Goal: Contribute content: Add original content to the website for others to see

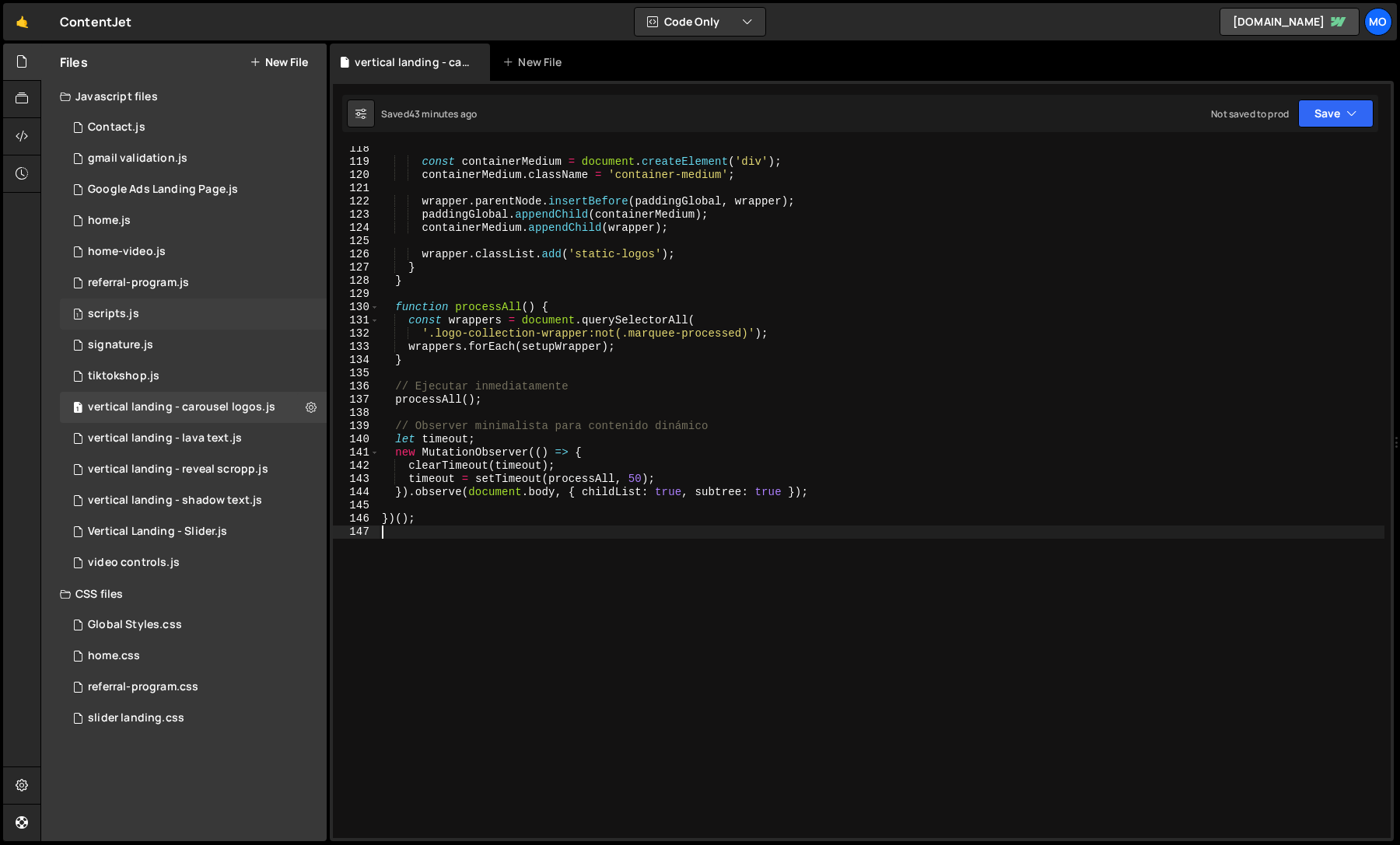
scroll to position [1551, 0]
click at [224, 435] on div "vertical landing - lava text.js" at bounding box center [165, 439] width 155 height 14
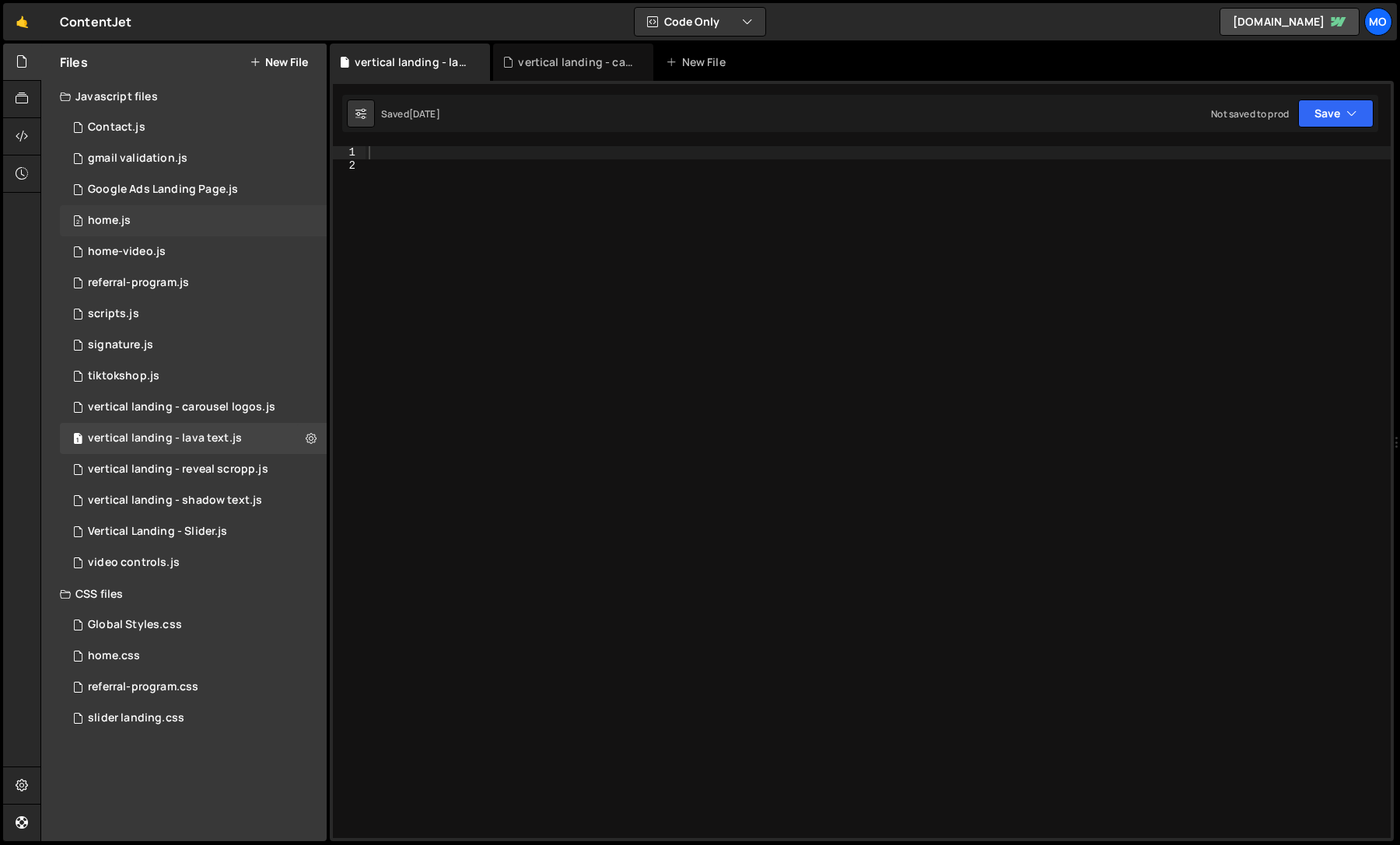
click at [198, 214] on div "2 home.js 0" at bounding box center [193, 221] width 267 height 31
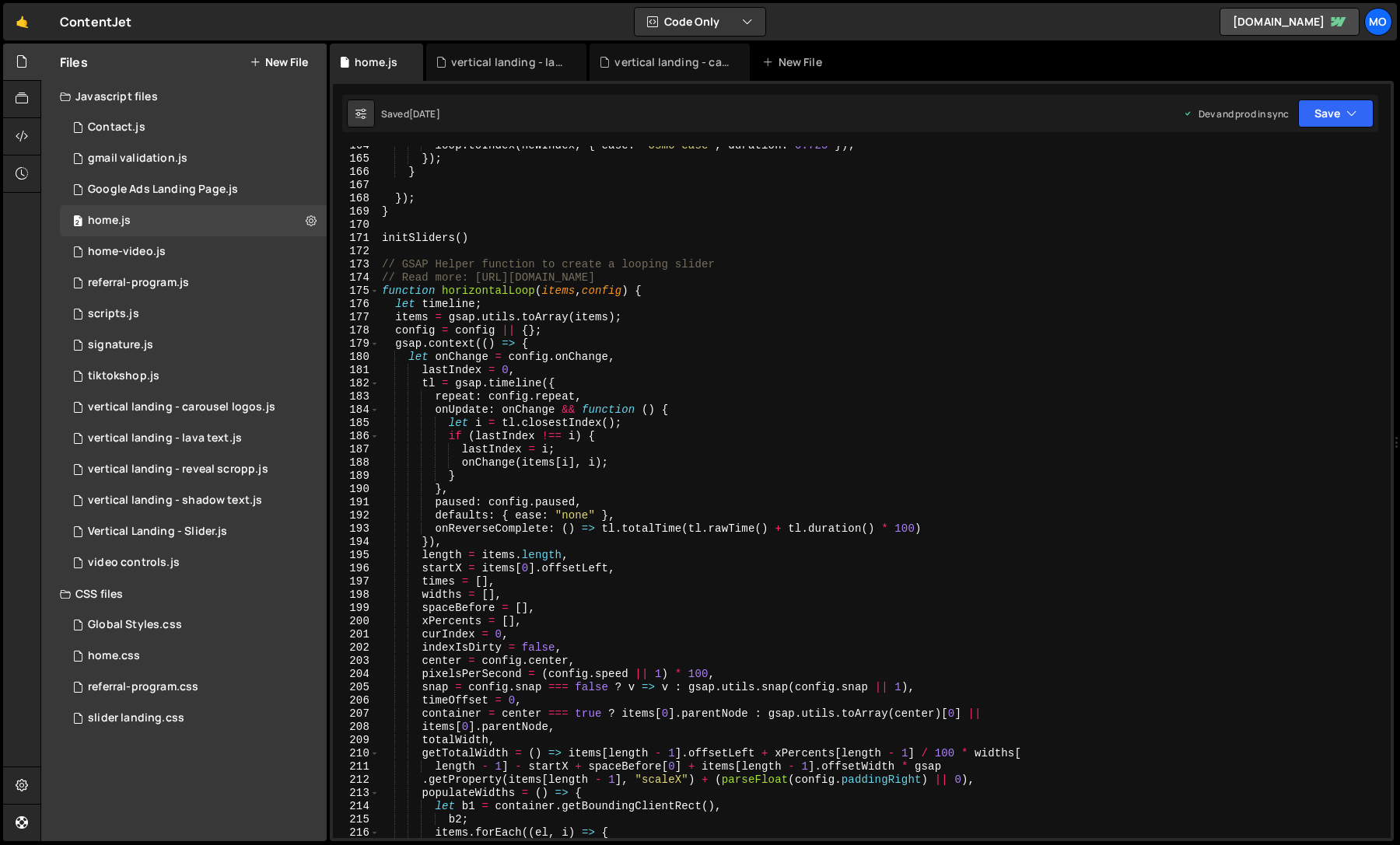
scroll to position [2262, 0]
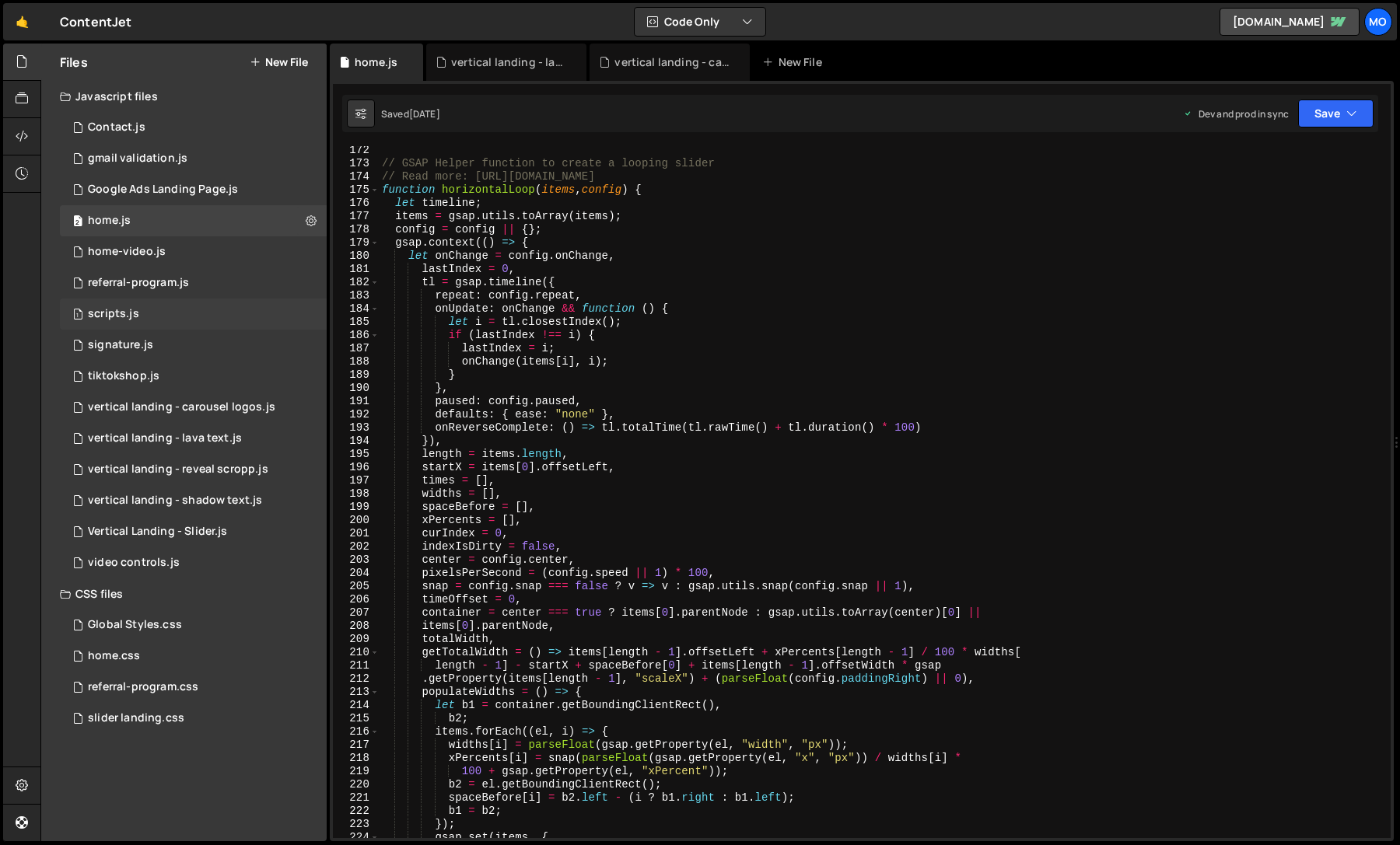
click at [161, 311] on div "1 scripts.js 0" at bounding box center [193, 314] width 267 height 31
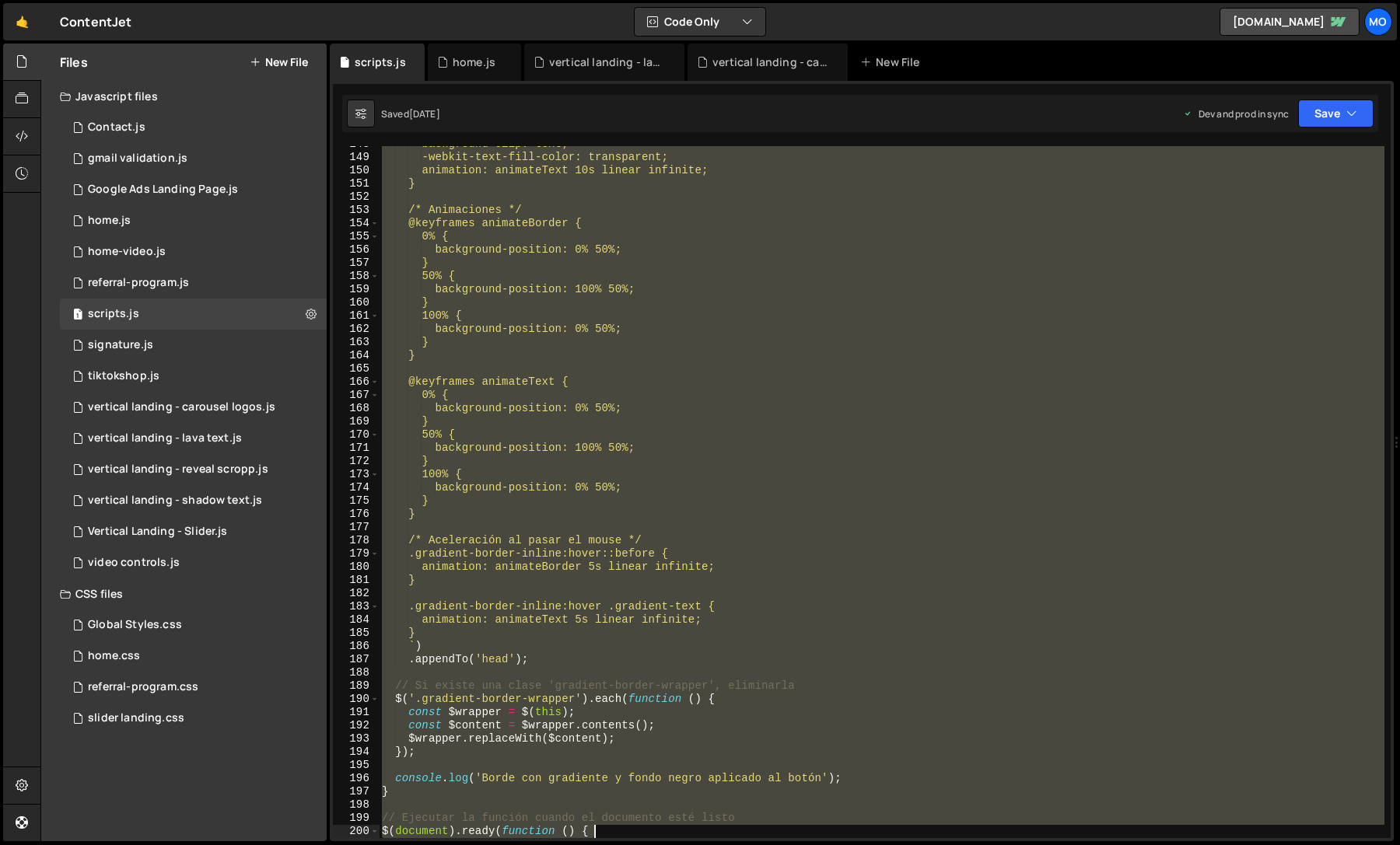
scroll to position [2044, 0]
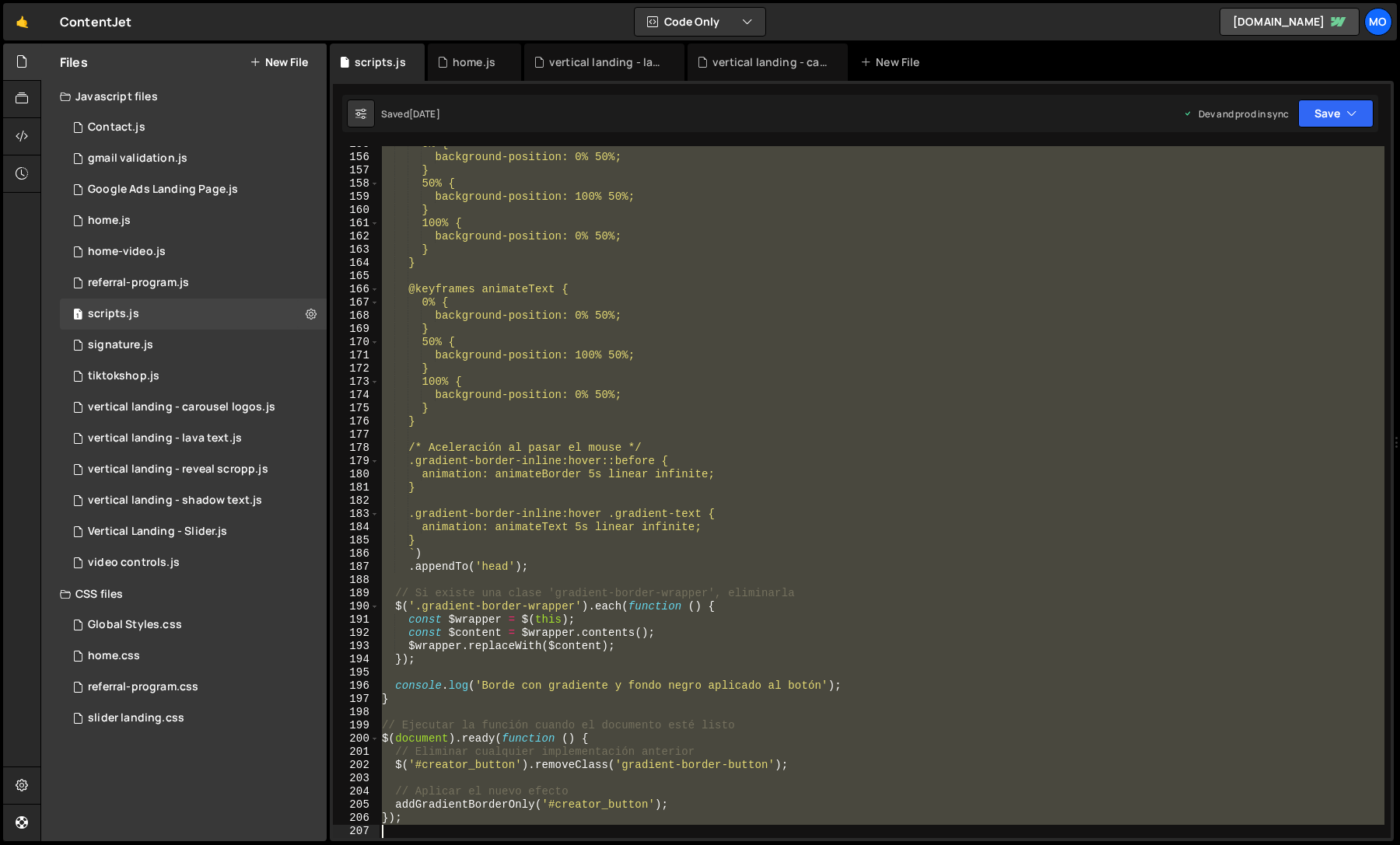
drag, startPoint x: 612, startPoint y: 187, endPoint x: 732, endPoint y: 844, distance: 667.9
click at [732, 844] on div "Hold on a sec... Are you certain you wish to leave this page? Any changes you'v…" at bounding box center [700, 422] width 1400 height 845
type textarea "});"
click at [245, 444] on div "1 vertical landing - lava text.js 0" at bounding box center [193, 438] width 267 height 31
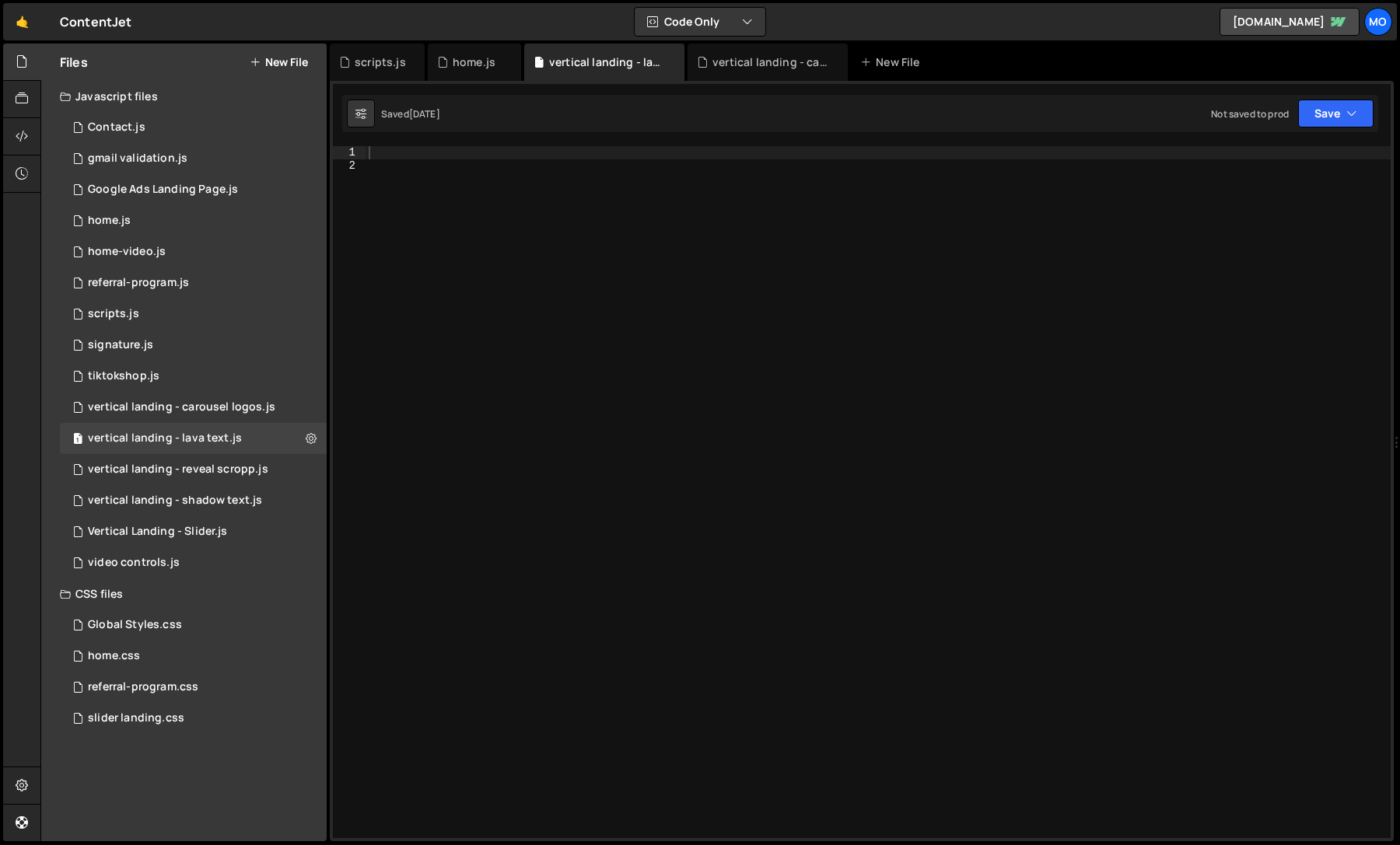
scroll to position [0, 0]
click at [567, 458] on div at bounding box center [879, 505] width 1026 height 718
paste textarea "})();"
type textarea "})();"
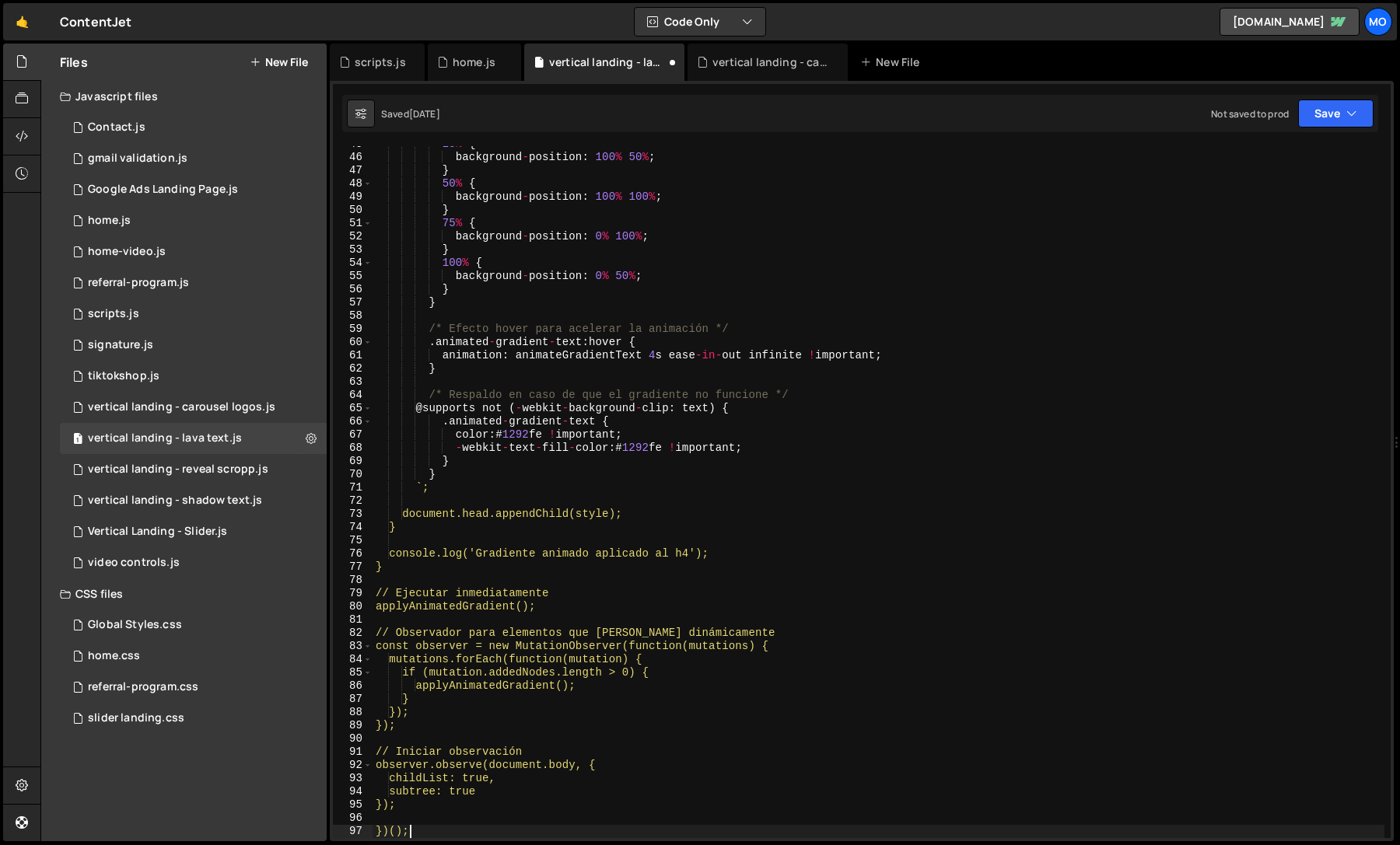
scroll to position [590, 0]
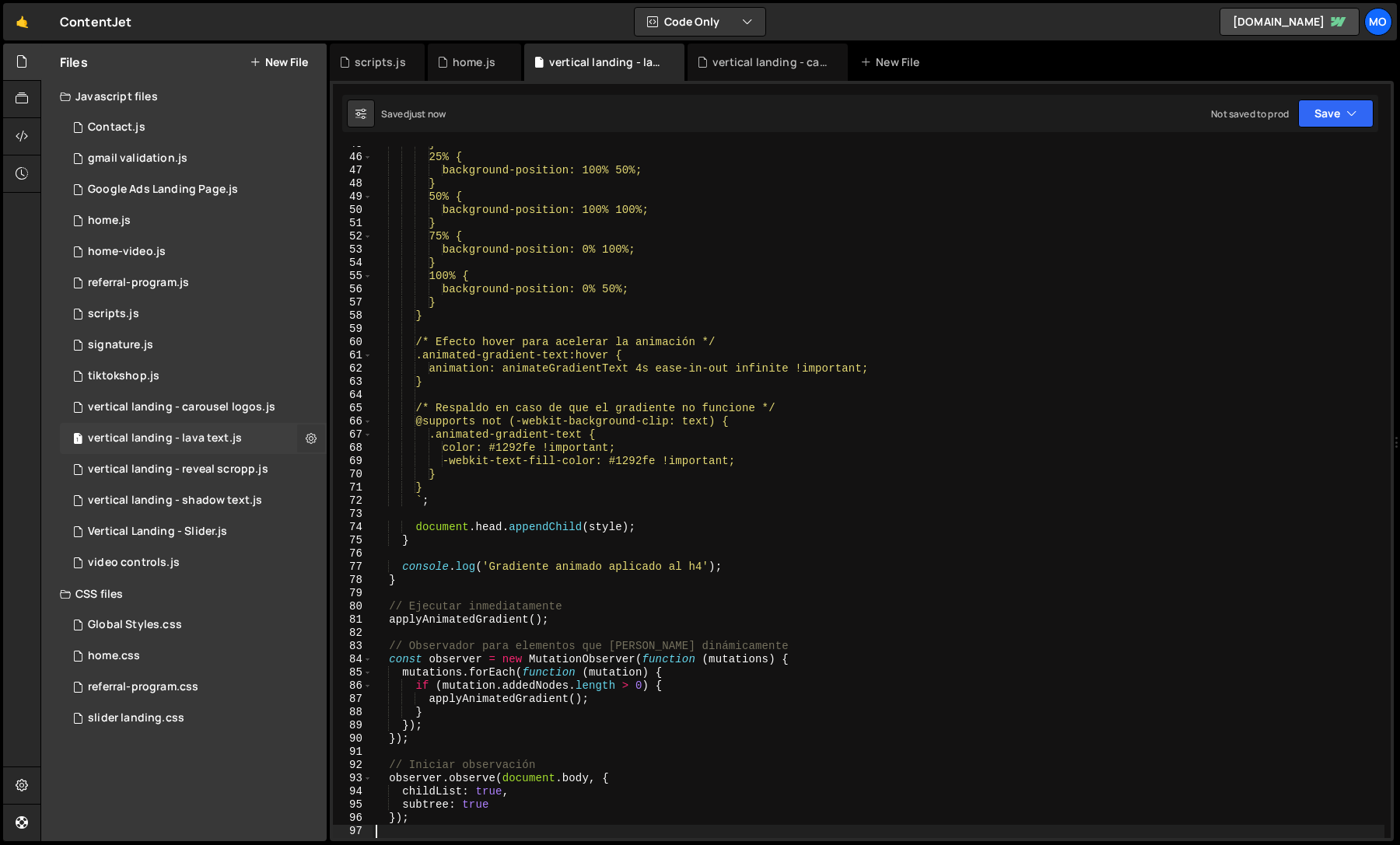
click at [300, 436] on button at bounding box center [312, 439] width 28 height 28
type input "vertical landing - lava text"
radio input "true"
checkbox input "true"
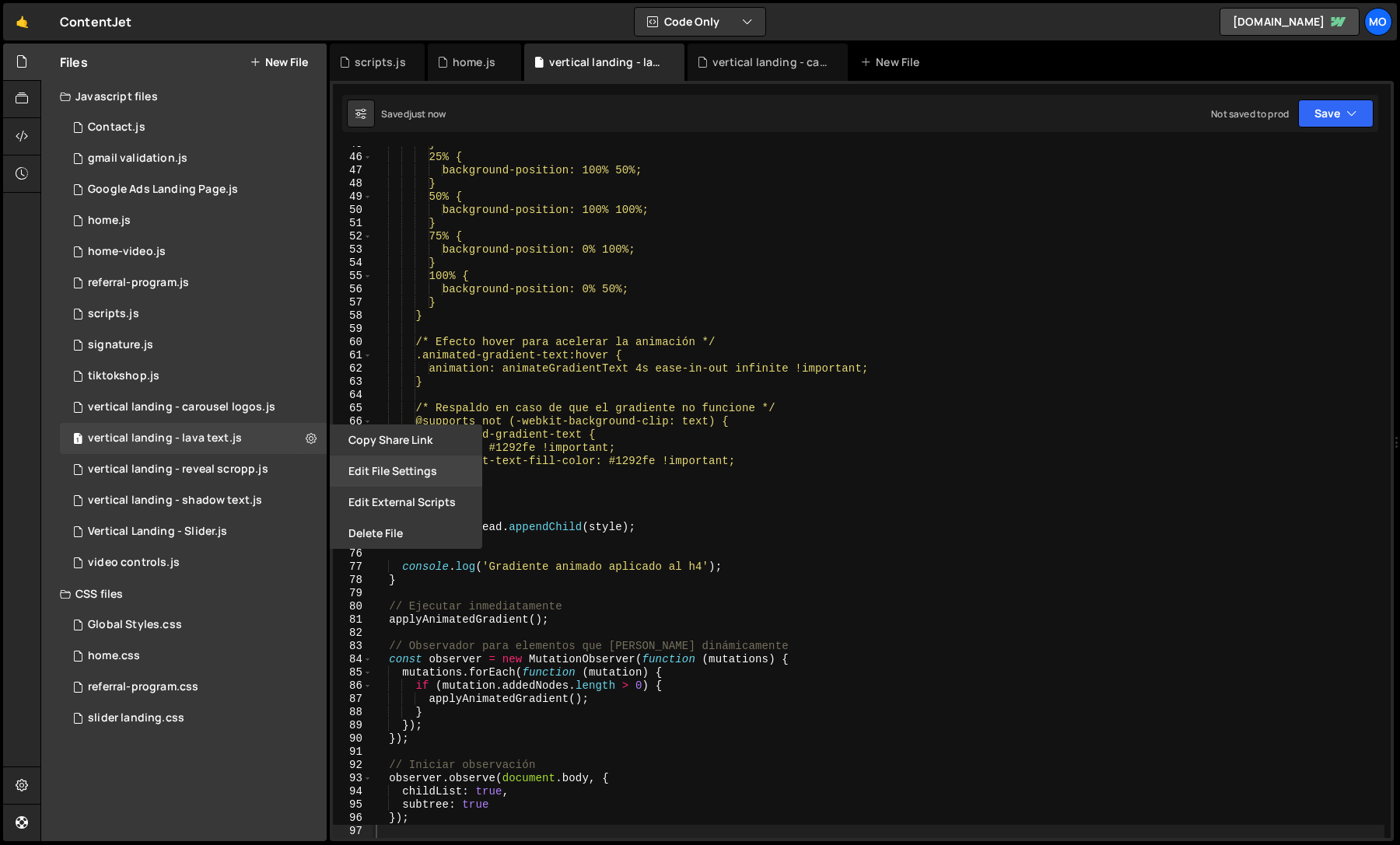
click at [390, 471] on button "Edit File Settings" at bounding box center [406, 471] width 153 height 31
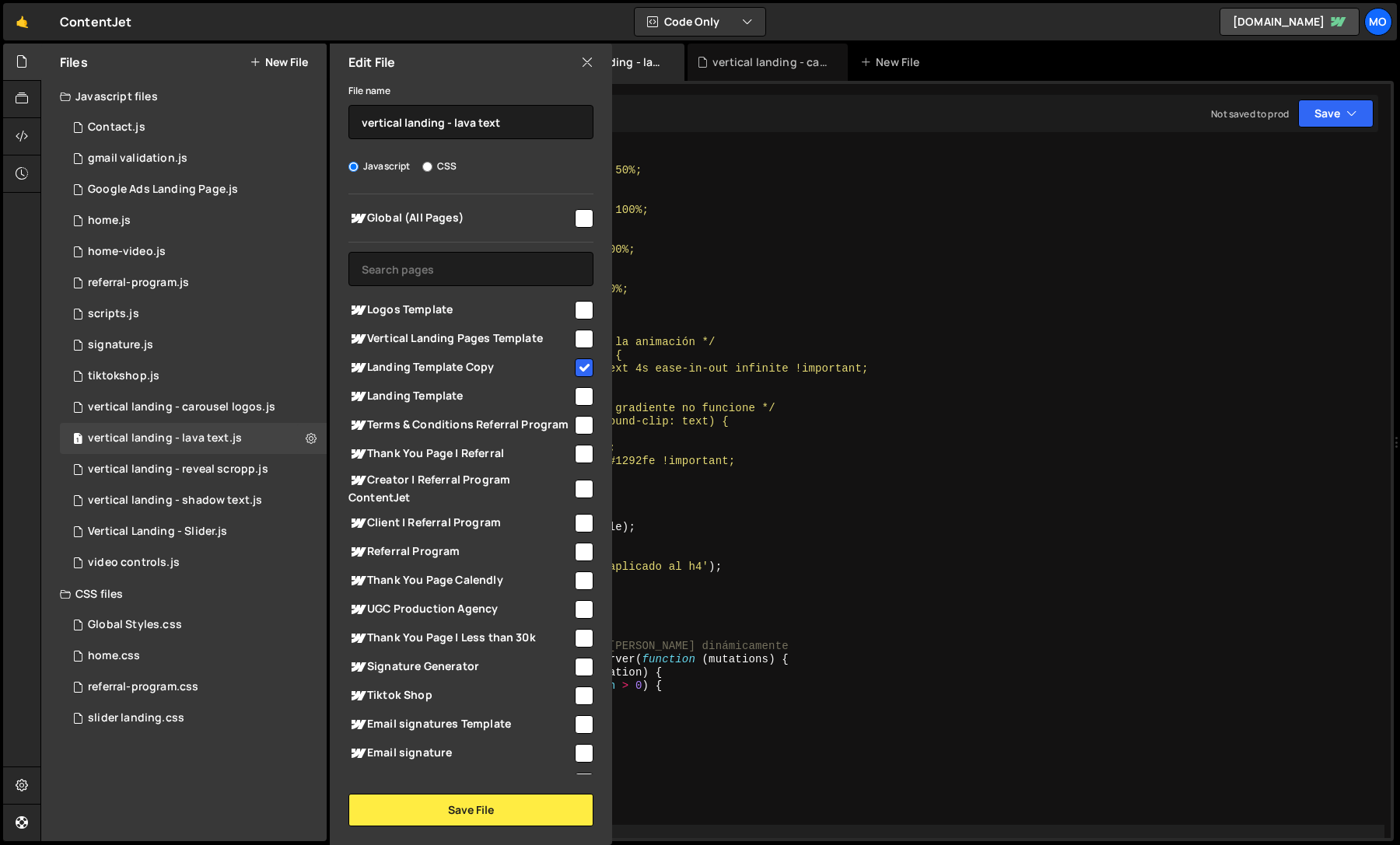
click at [536, 333] on span "Vertical Landing Pages Template" at bounding box center [461, 339] width 224 height 19
checkbox input "true"
click at [536, 362] on span "Landing Template Copy" at bounding box center [461, 368] width 224 height 19
checkbox input "false"
click at [486, 799] on button "Save File" at bounding box center [471, 810] width 245 height 32
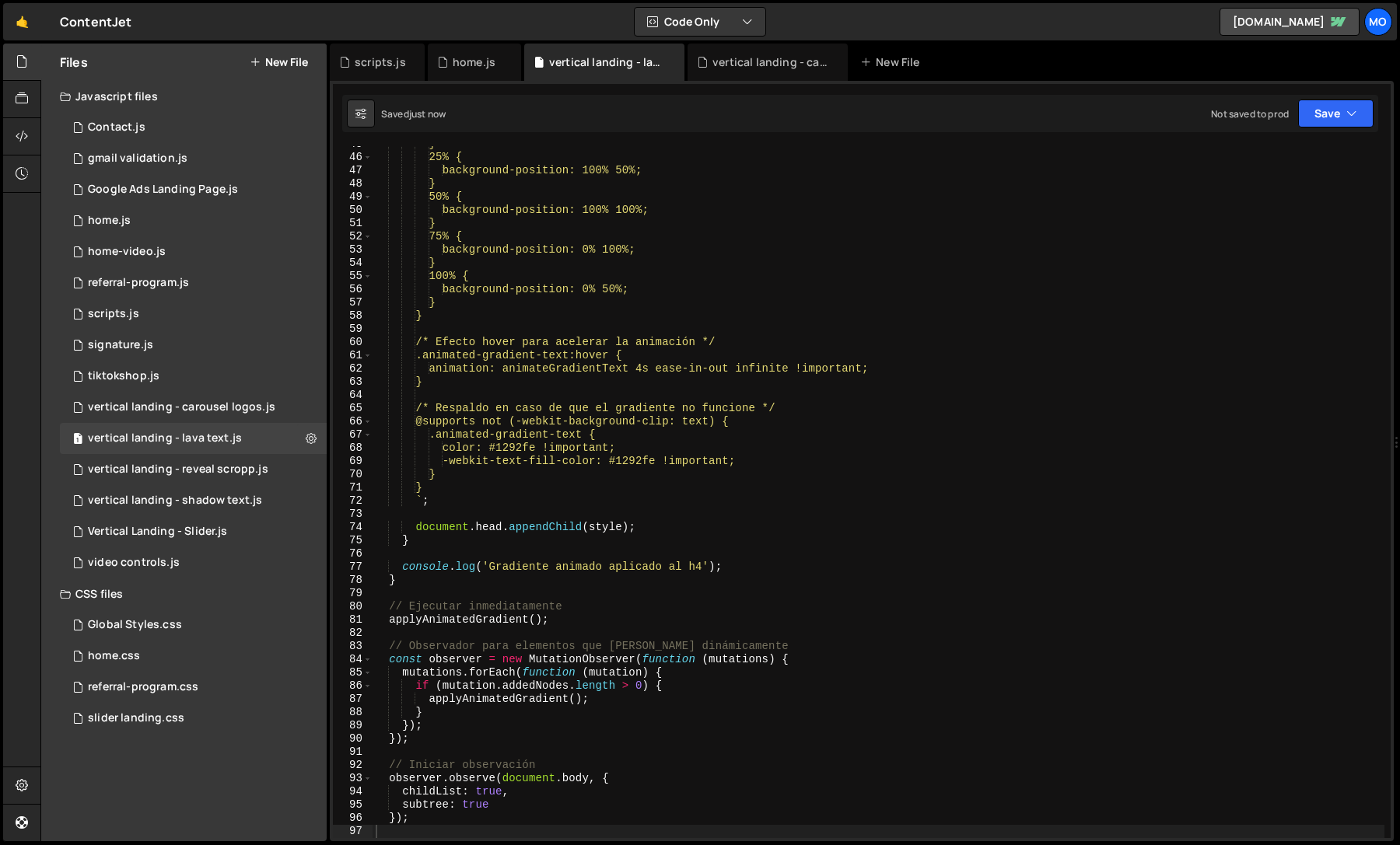
click at [658, 661] on div "} 25% { background-position: 100% 50%; } 50% { background-position: 100% 100%; …" at bounding box center [879, 496] width 1012 height 718
click at [896, 386] on div "} 25% { background-position: 100% 50%; } 50% { background-position: 100% 100%; …" at bounding box center [879, 496] width 1012 height 718
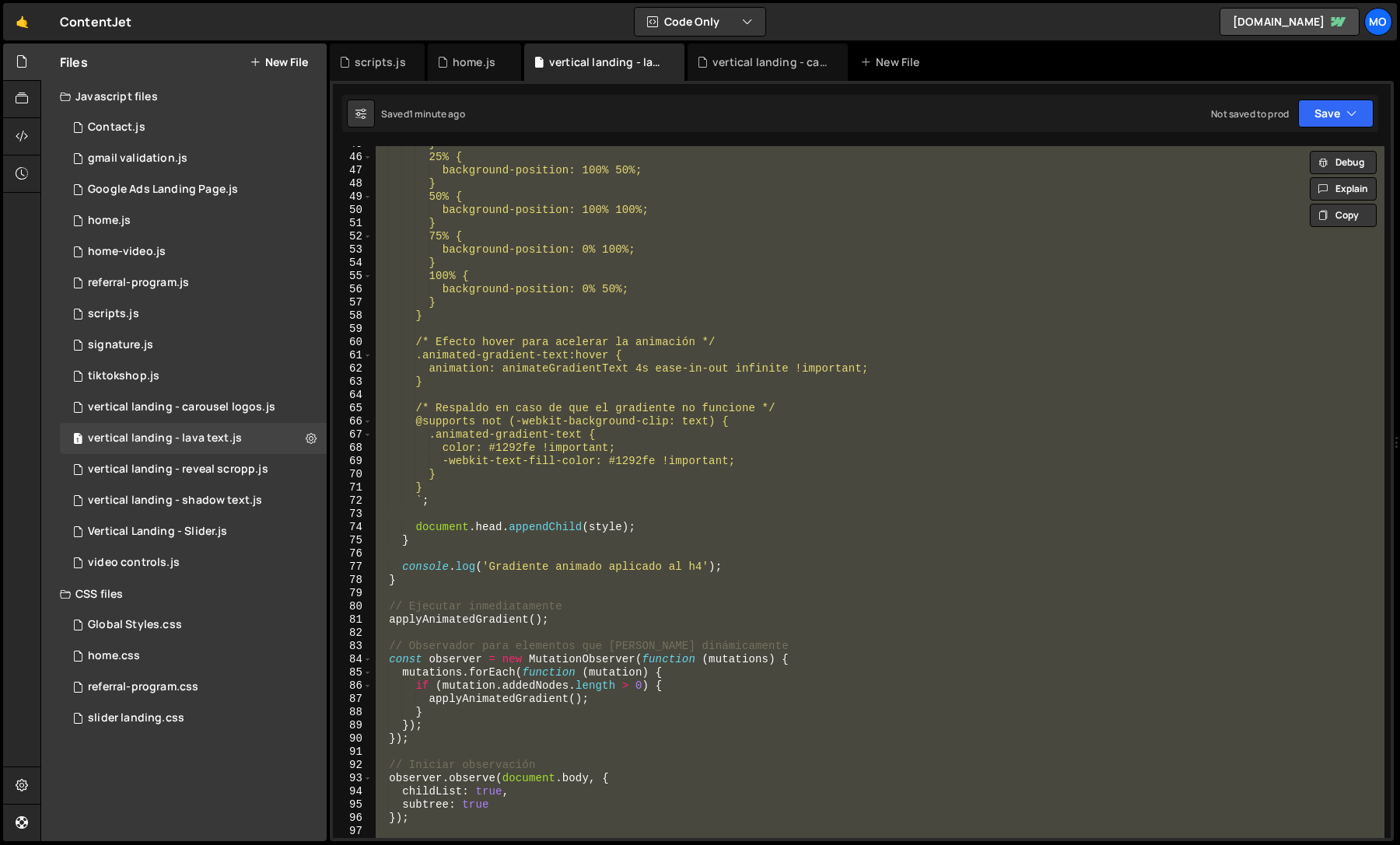
paste textarea
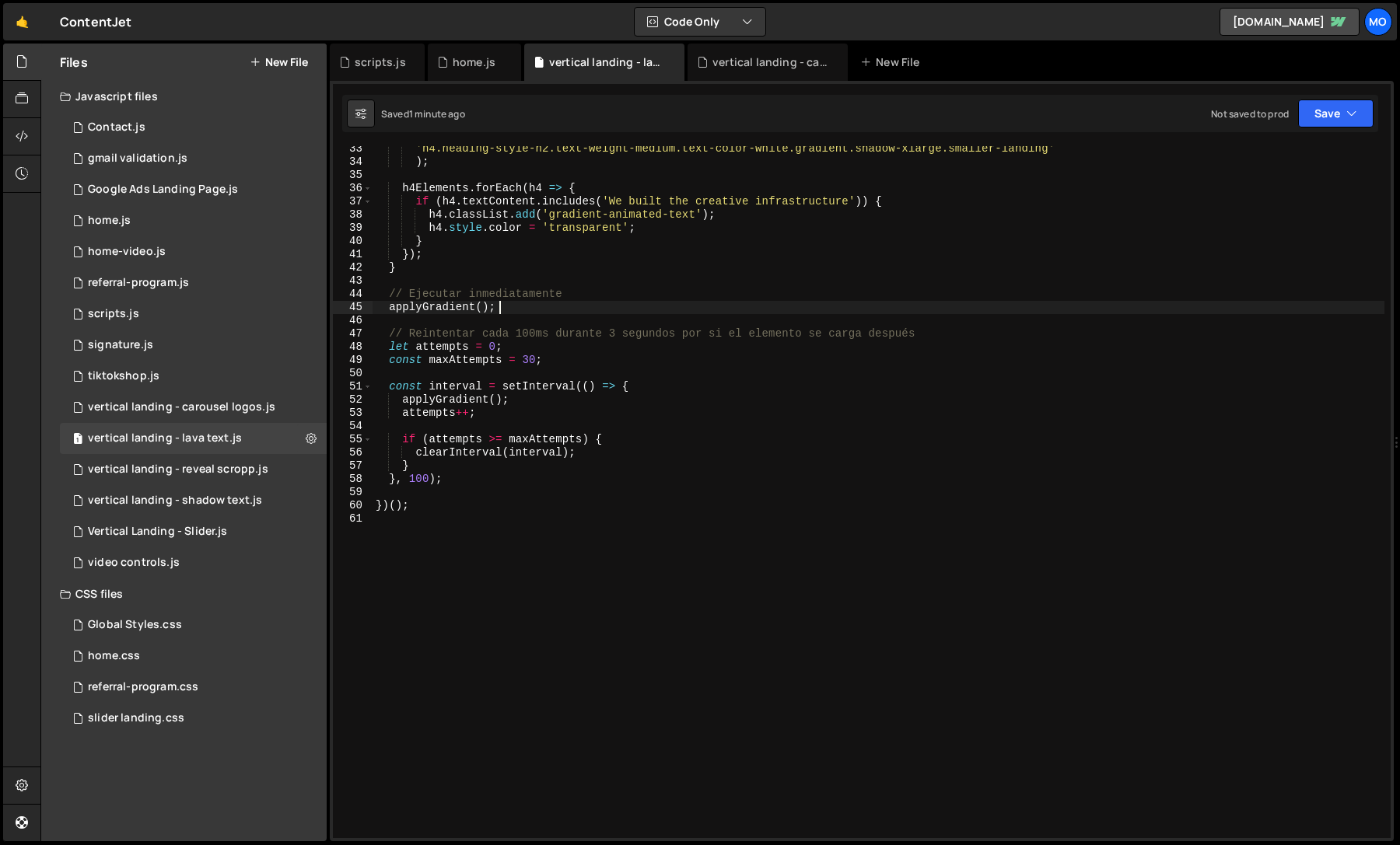
click at [909, 303] on div "'h4.heading-style-h2.text-weight-medium.text-color-white.gradient.shadow-xlarge…" at bounding box center [879, 501] width 1012 height 718
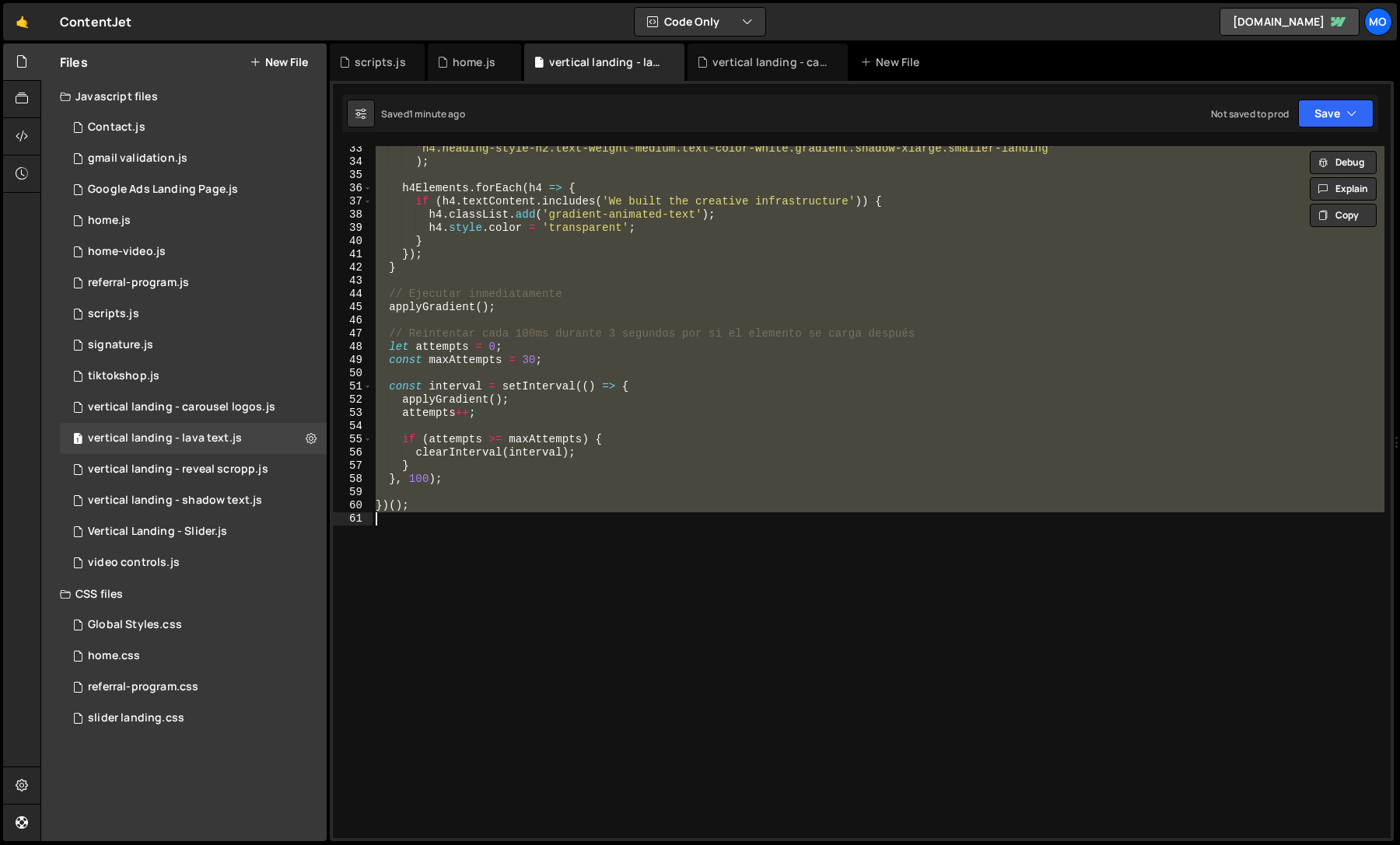
paste textarea
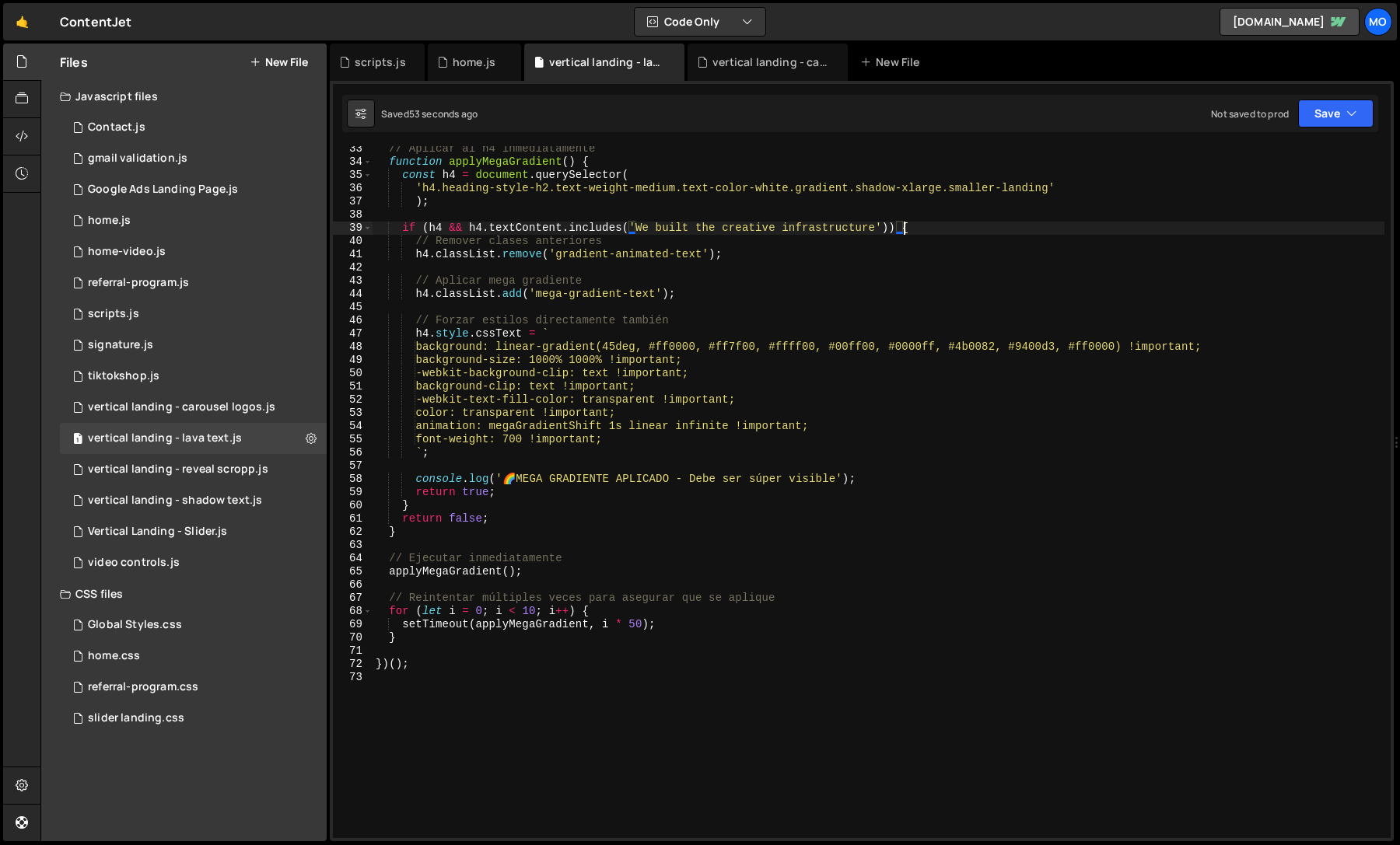
click at [900, 232] on div "// Aplicar al h4 inmediatamente function applyMegaGradient ( ) { const h4 = doc…" at bounding box center [879, 501] width 1012 height 718
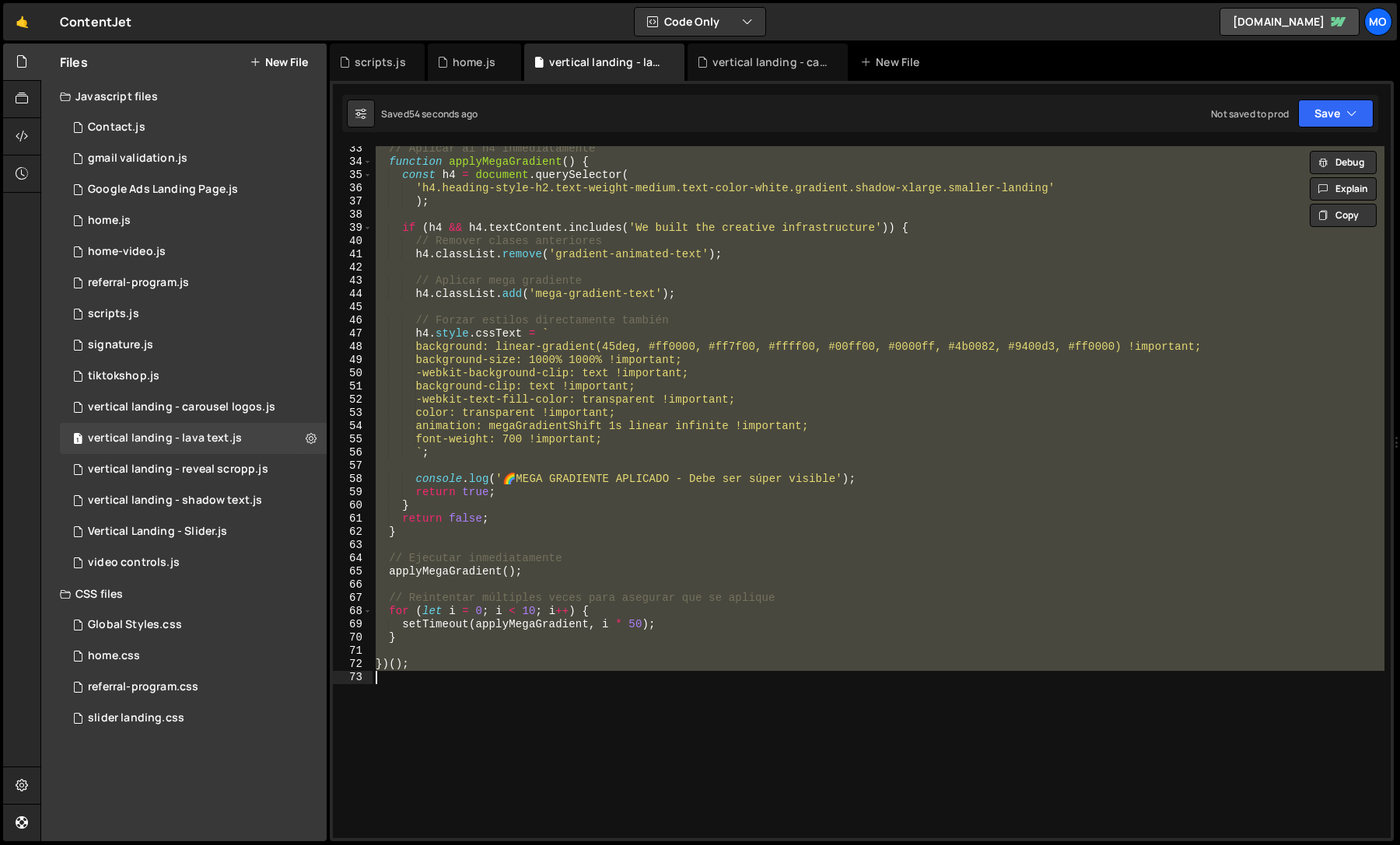
paste textarea ", 100);"
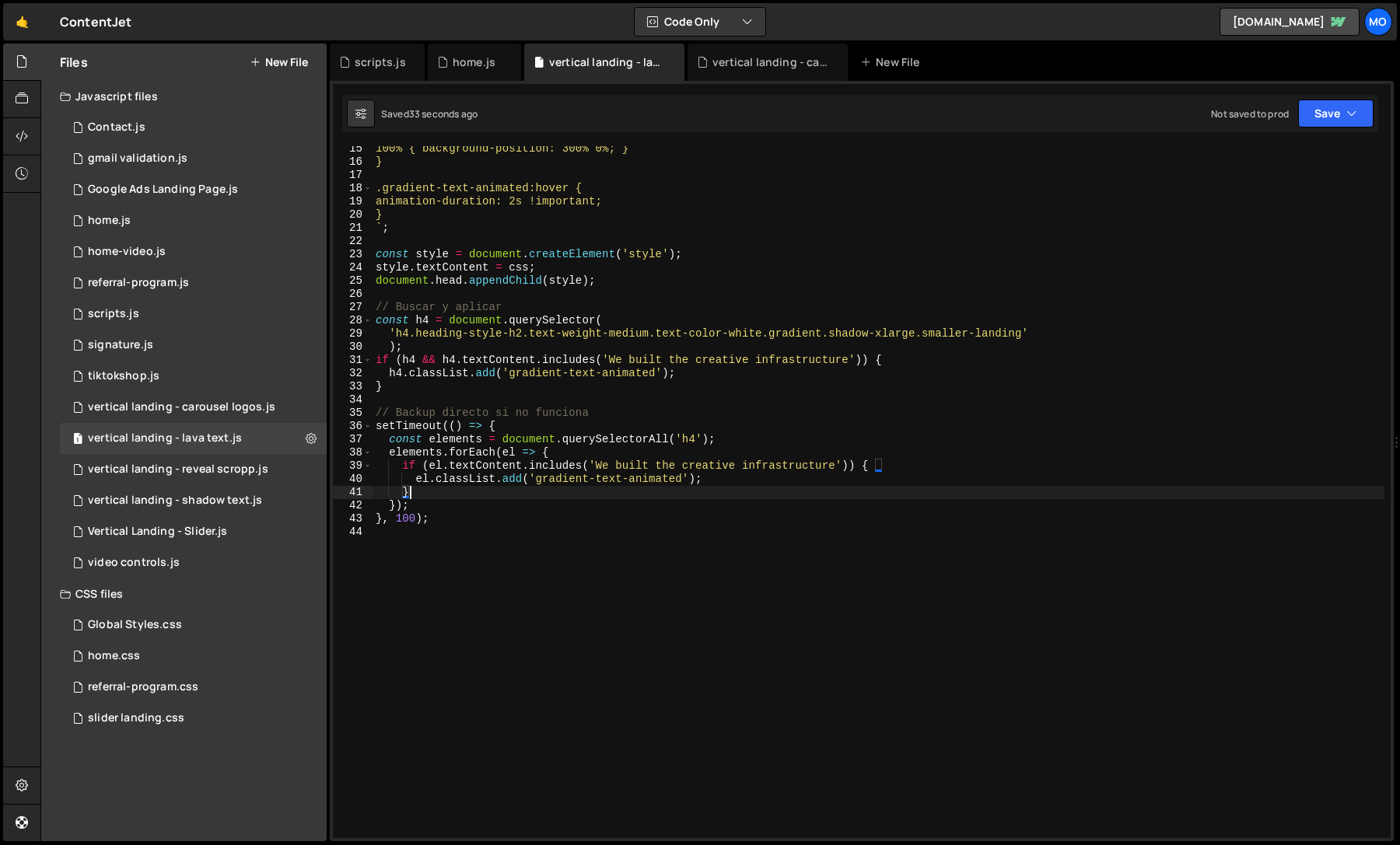
click at [450, 493] on div "100% { background-position: 300% 0%; } } .gradient-text-animated:hover { animat…" at bounding box center [879, 501] width 1012 height 718
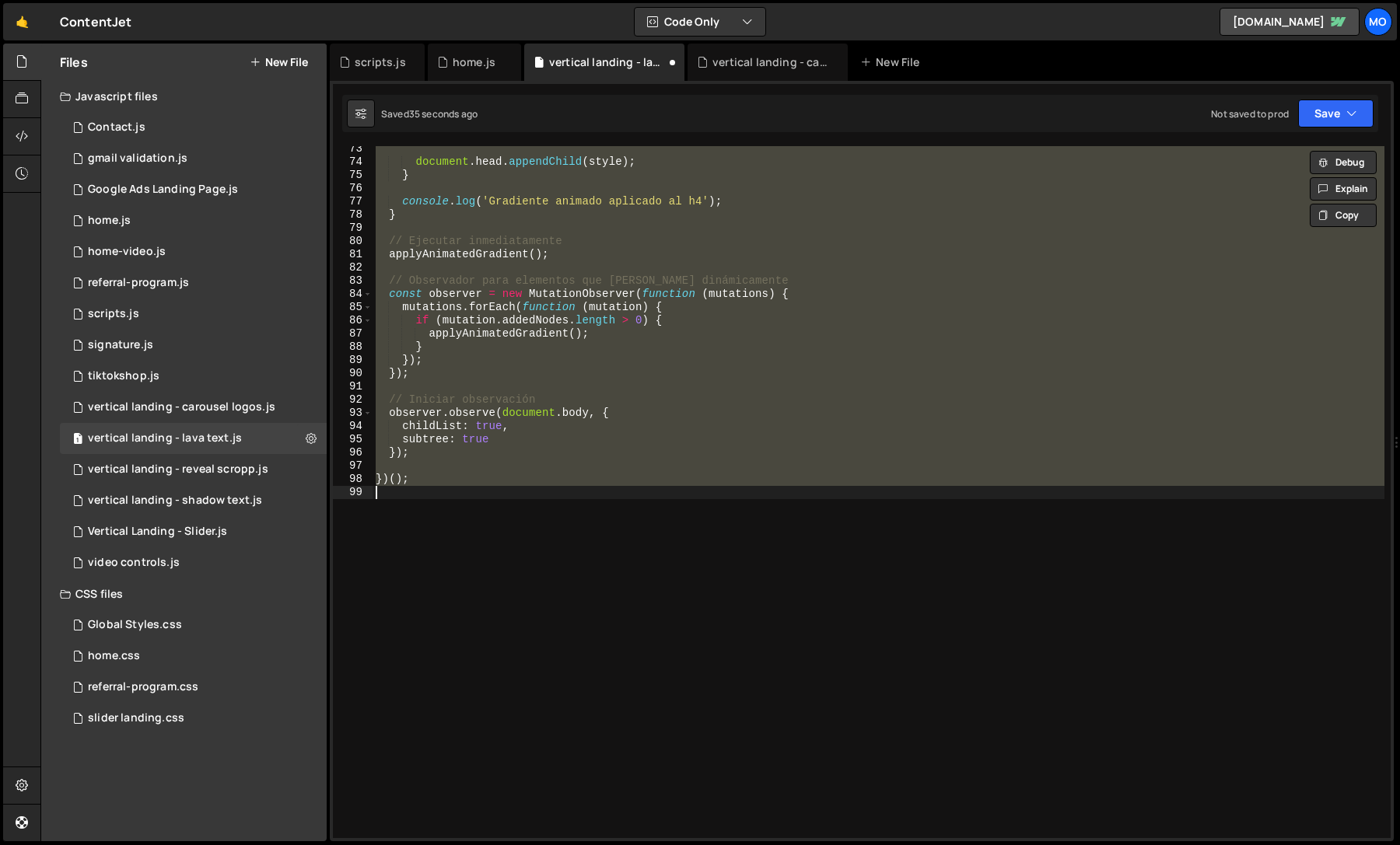
type textarea "})();"
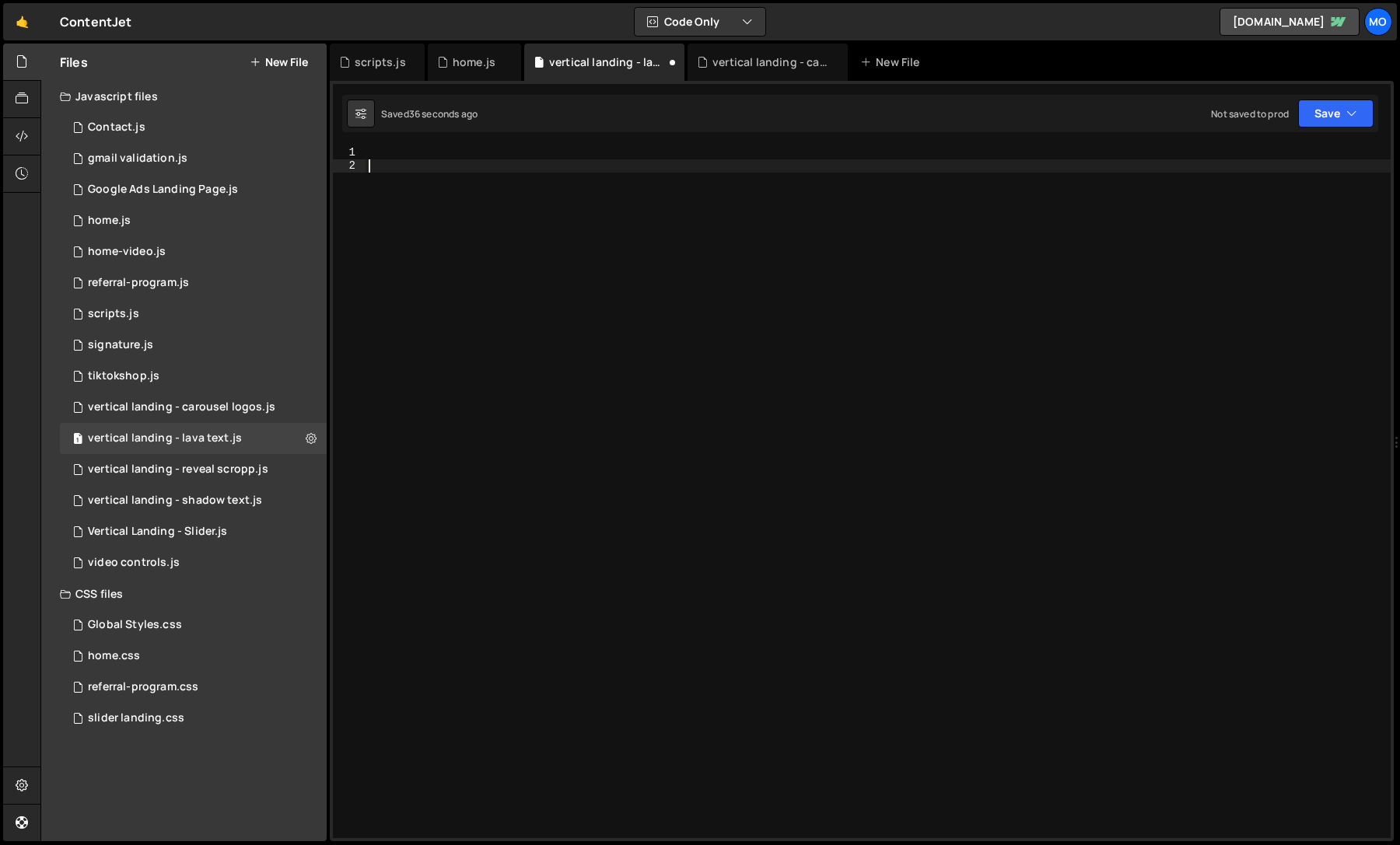
type textarea "})();"
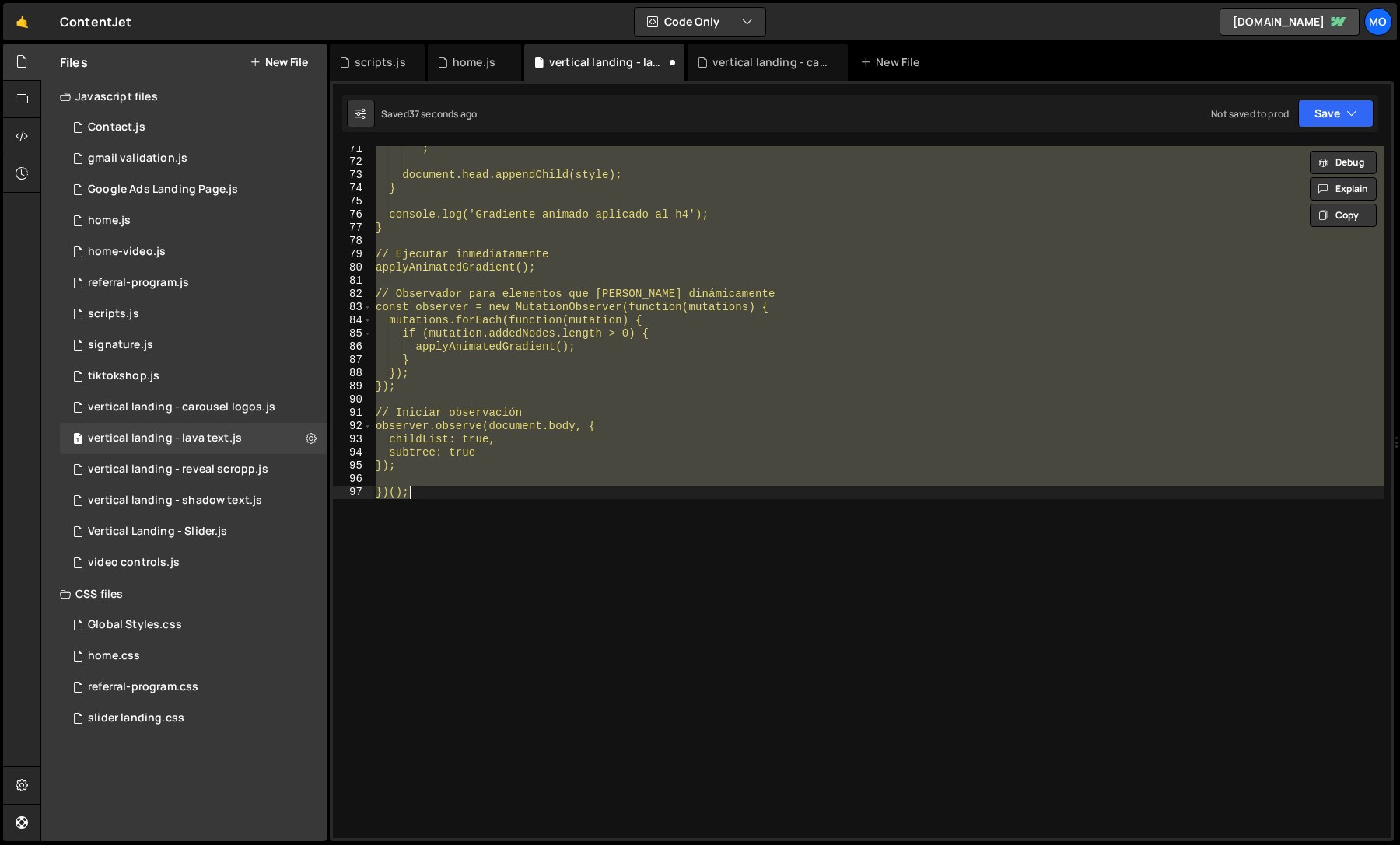
scroll to position [929, 0]
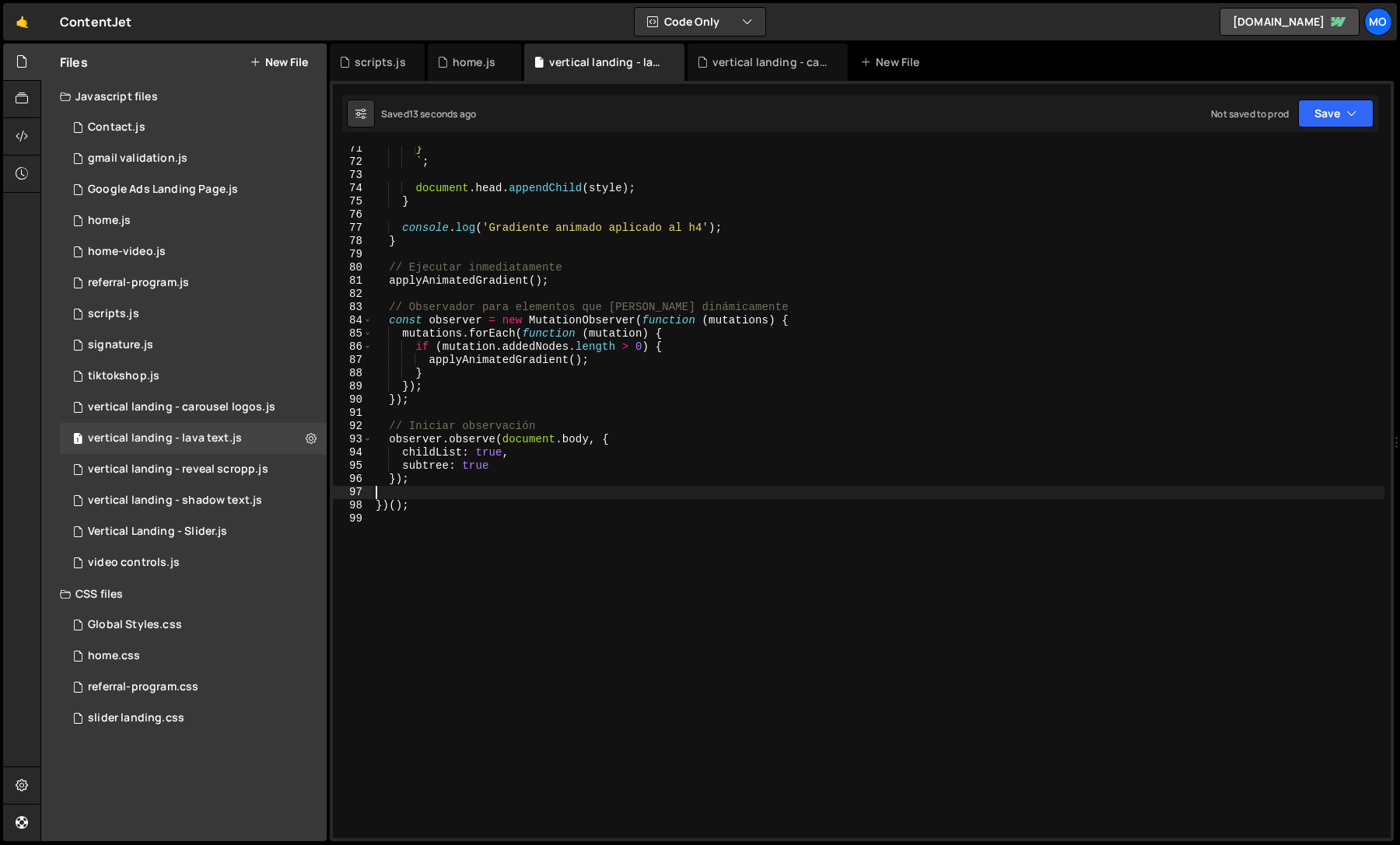
type textarea "})();"
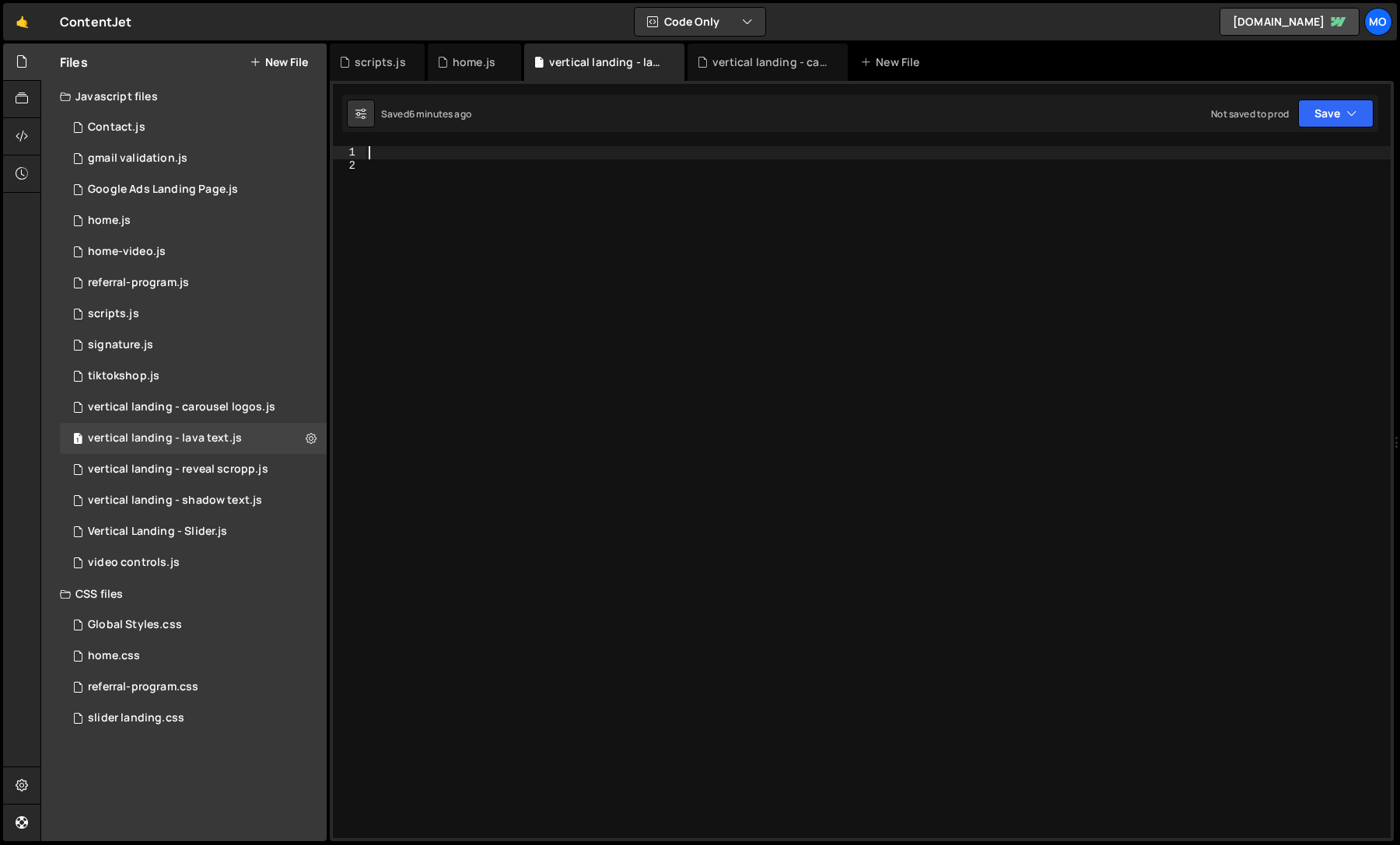
click at [492, 368] on div at bounding box center [879, 505] width 1026 height 718
paste textarea "})();"
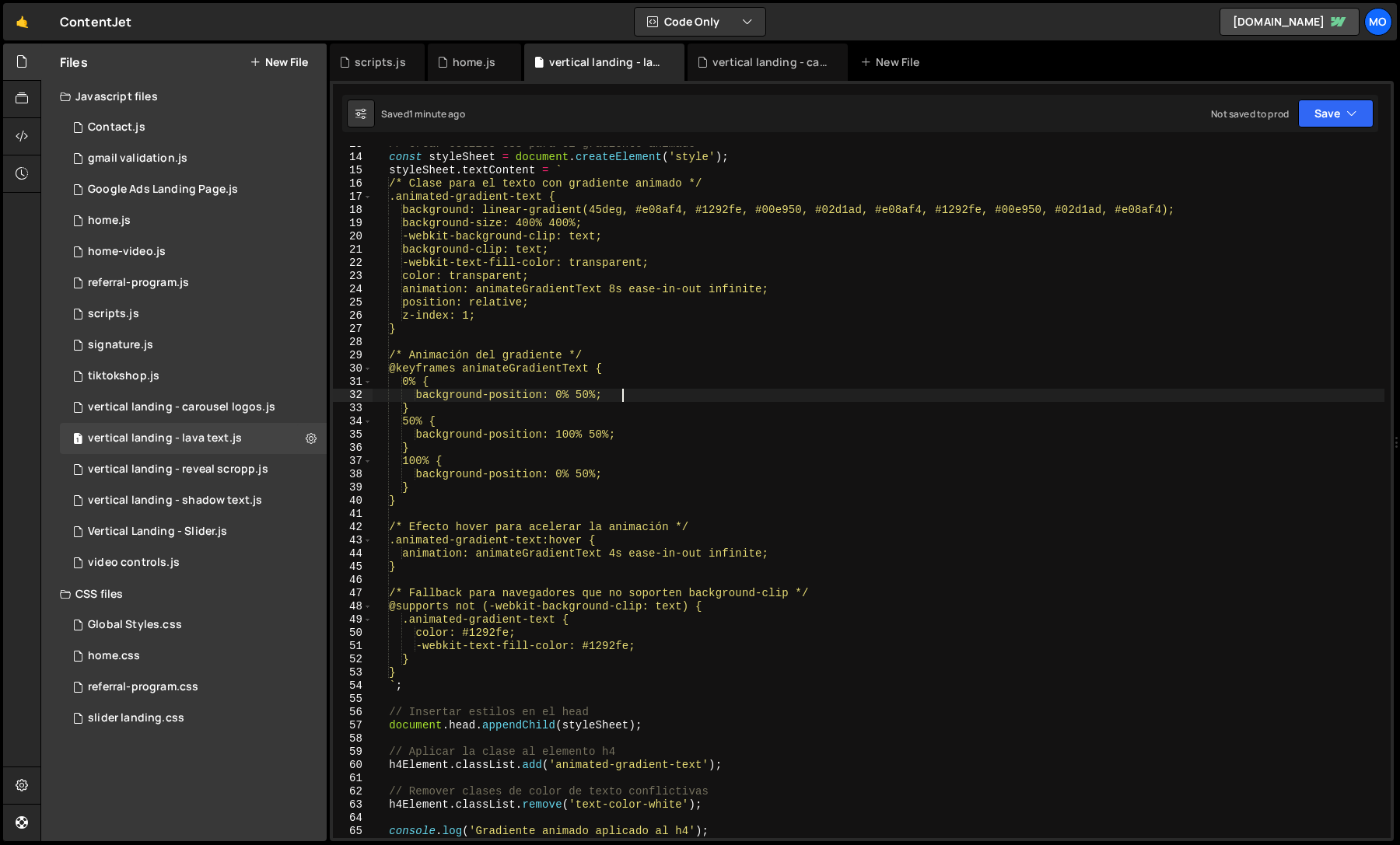
click at [1174, 393] on div "// Crear estilos CSS para el gradiente animado const styleSheet = document . cr…" at bounding box center [879, 496] width 1012 height 718
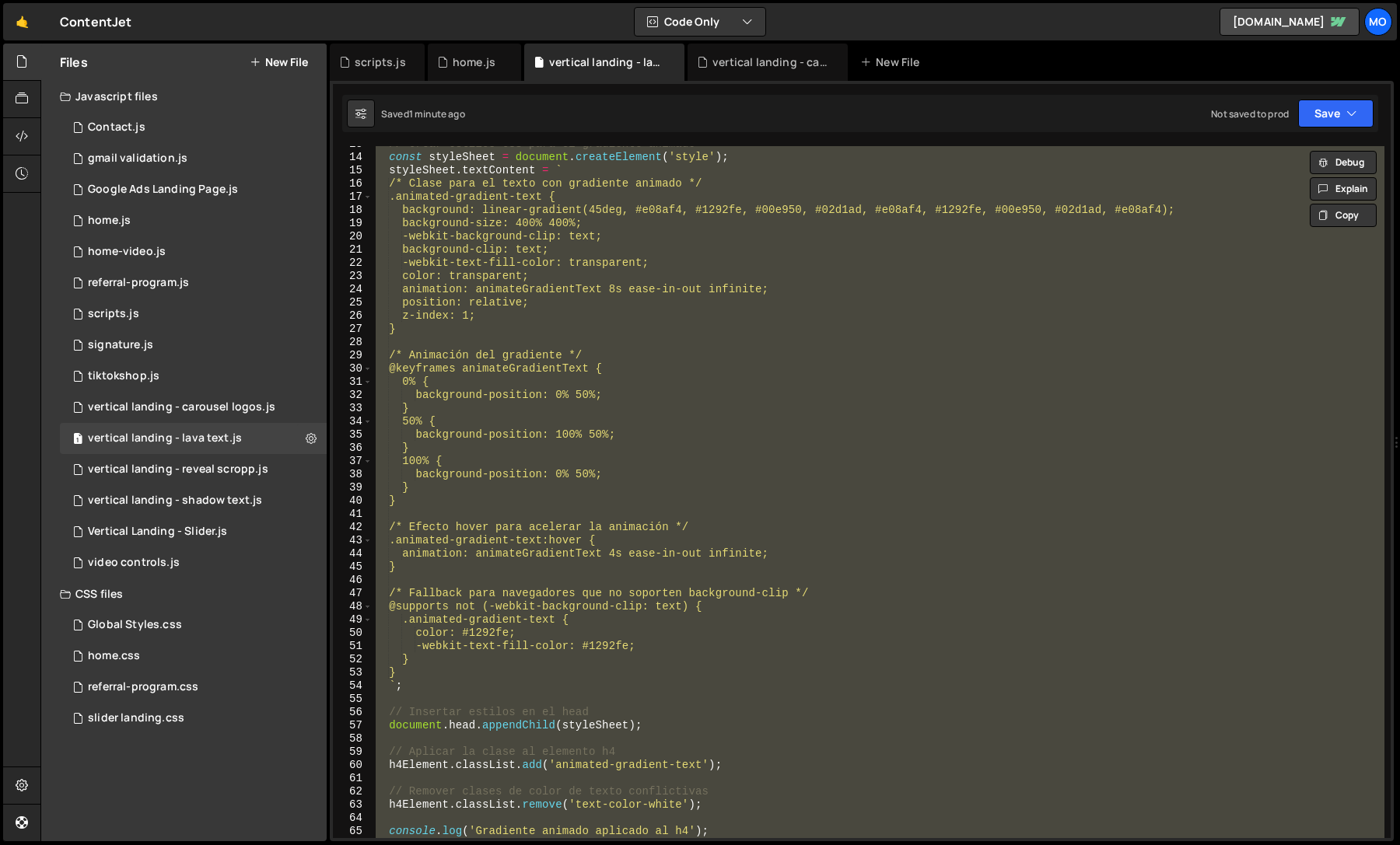
paste textarea
type textarea "})();"
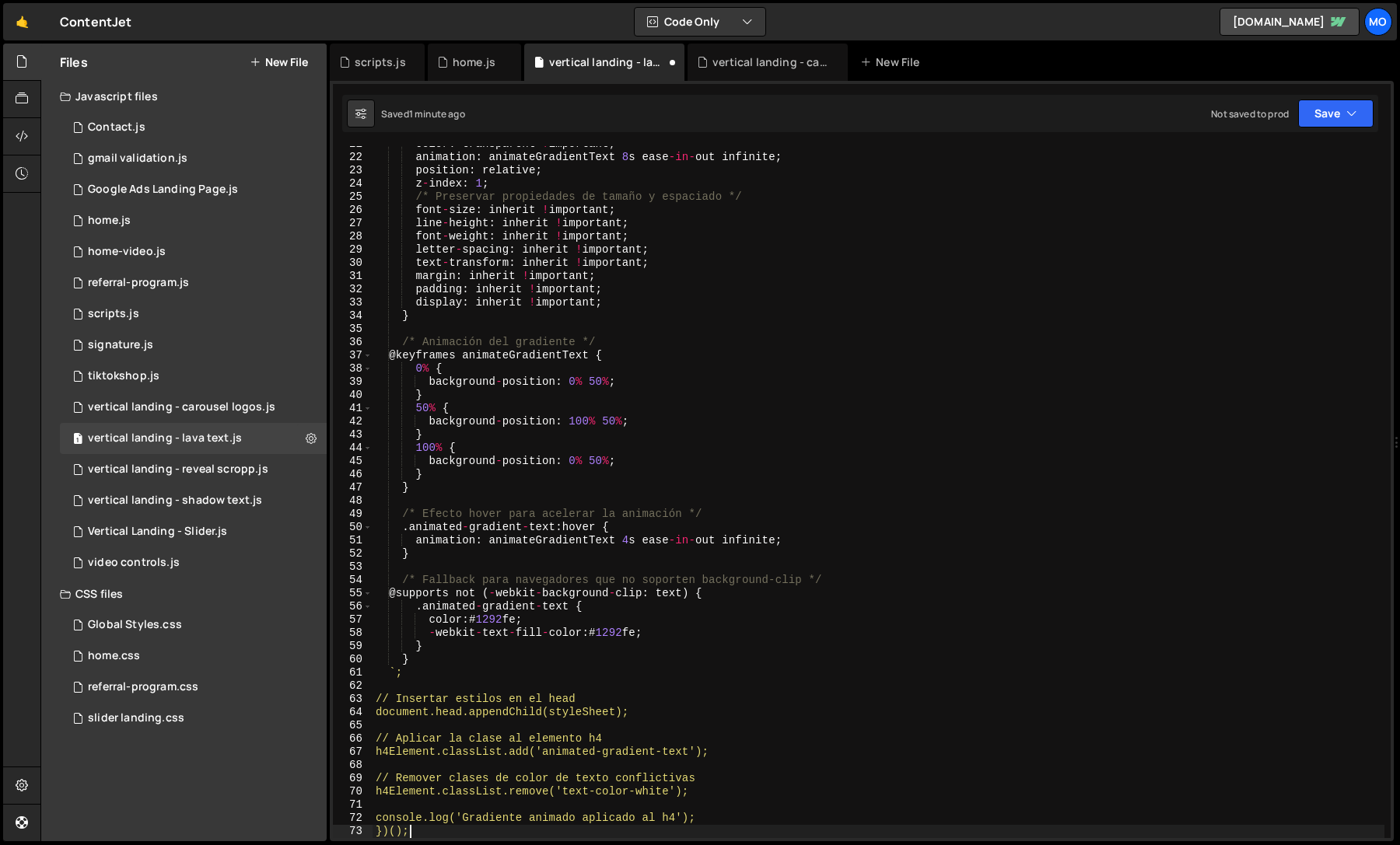
scroll to position [273, 0]
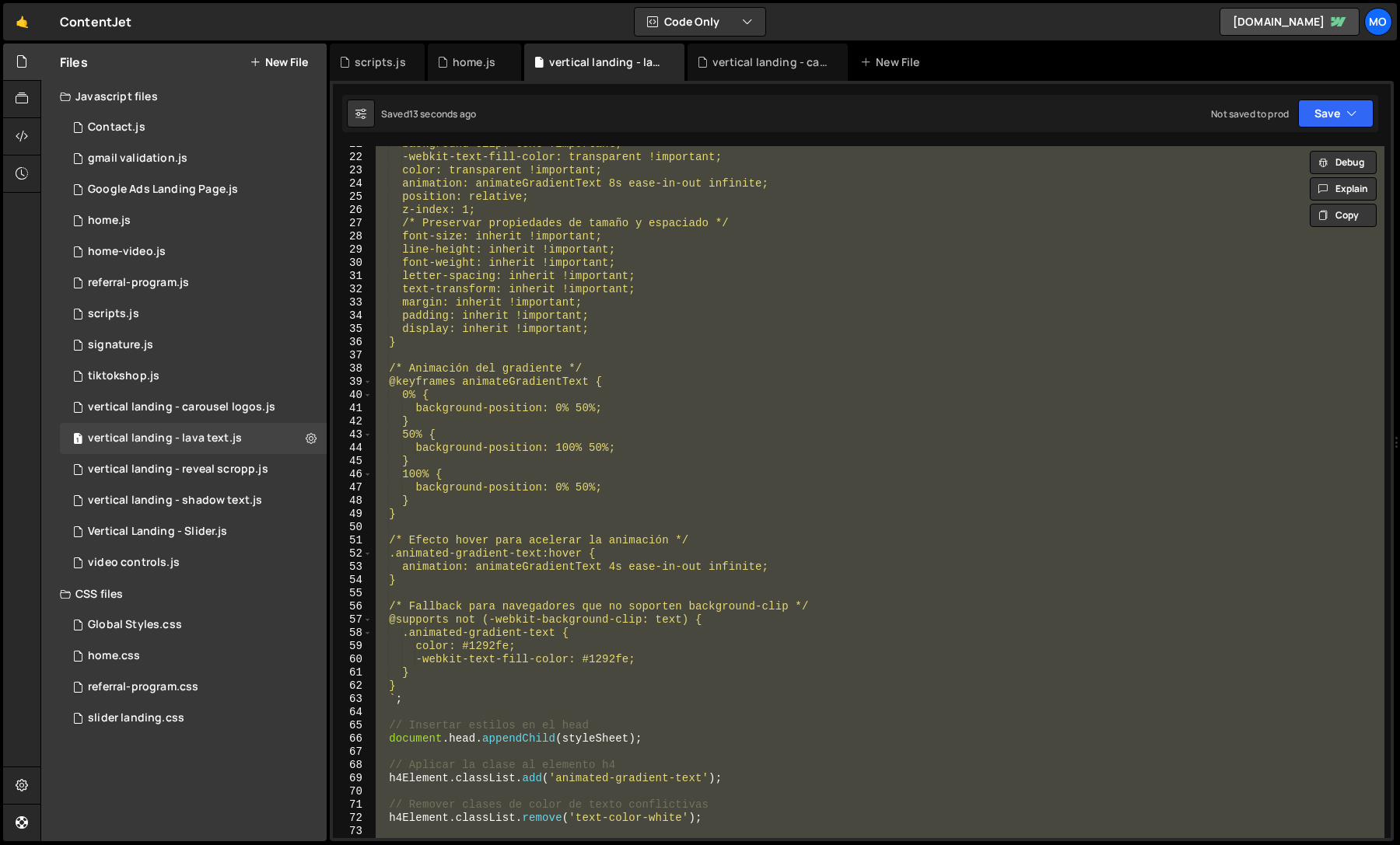
paste textarea
type textarea "})();"
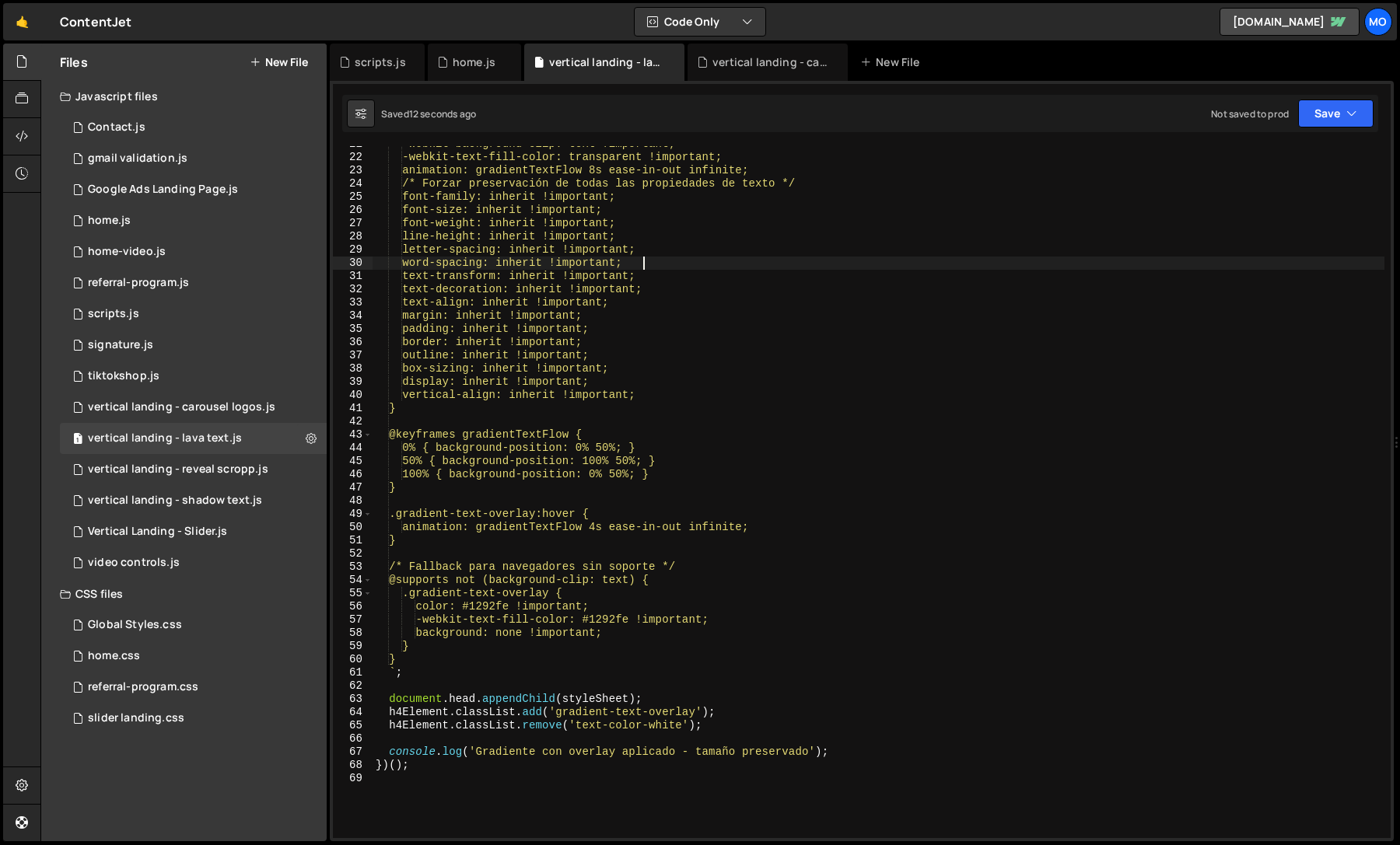
click at [910, 258] on div "-webkit-background-clip: text !important; -webkit-text-fill-color: transparent …" at bounding box center [879, 496] width 1012 height 718
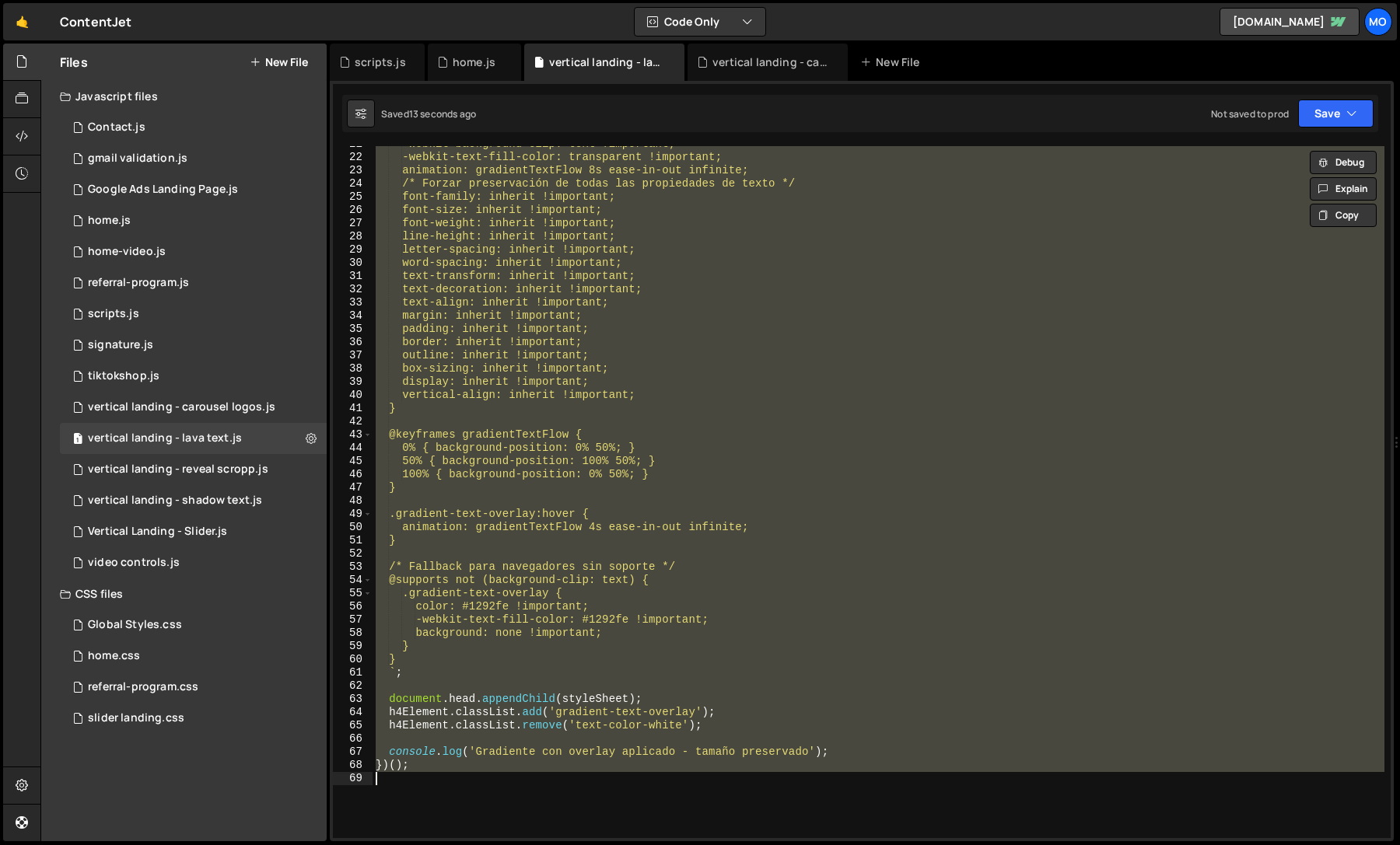
paste textarea
type textarea "})();"
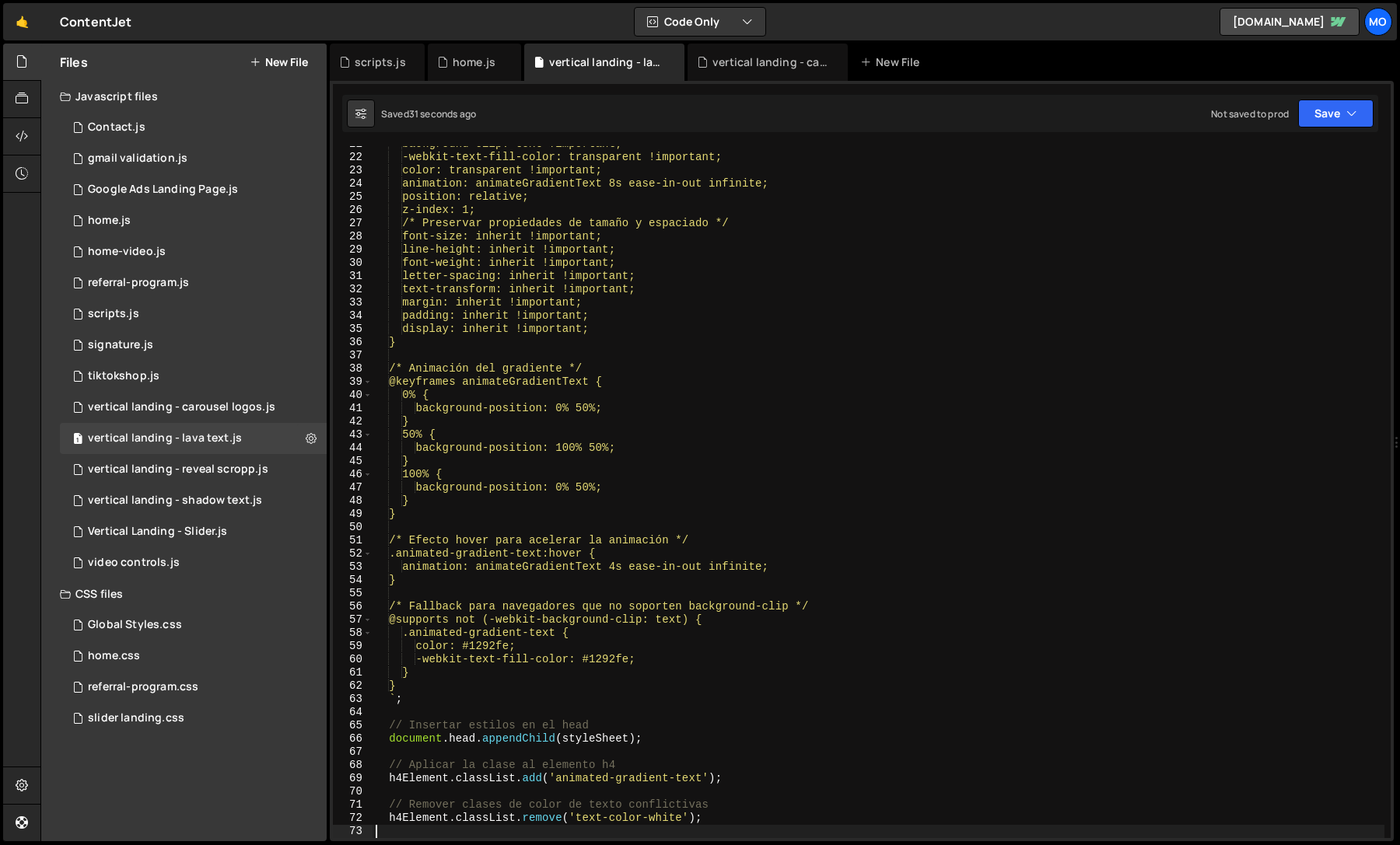
click at [1031, 365] on div "background-clip: text !important; -webkit-text-fill-color: transparent !importa…" at bounding box center [879, 496] width 1012 height 718
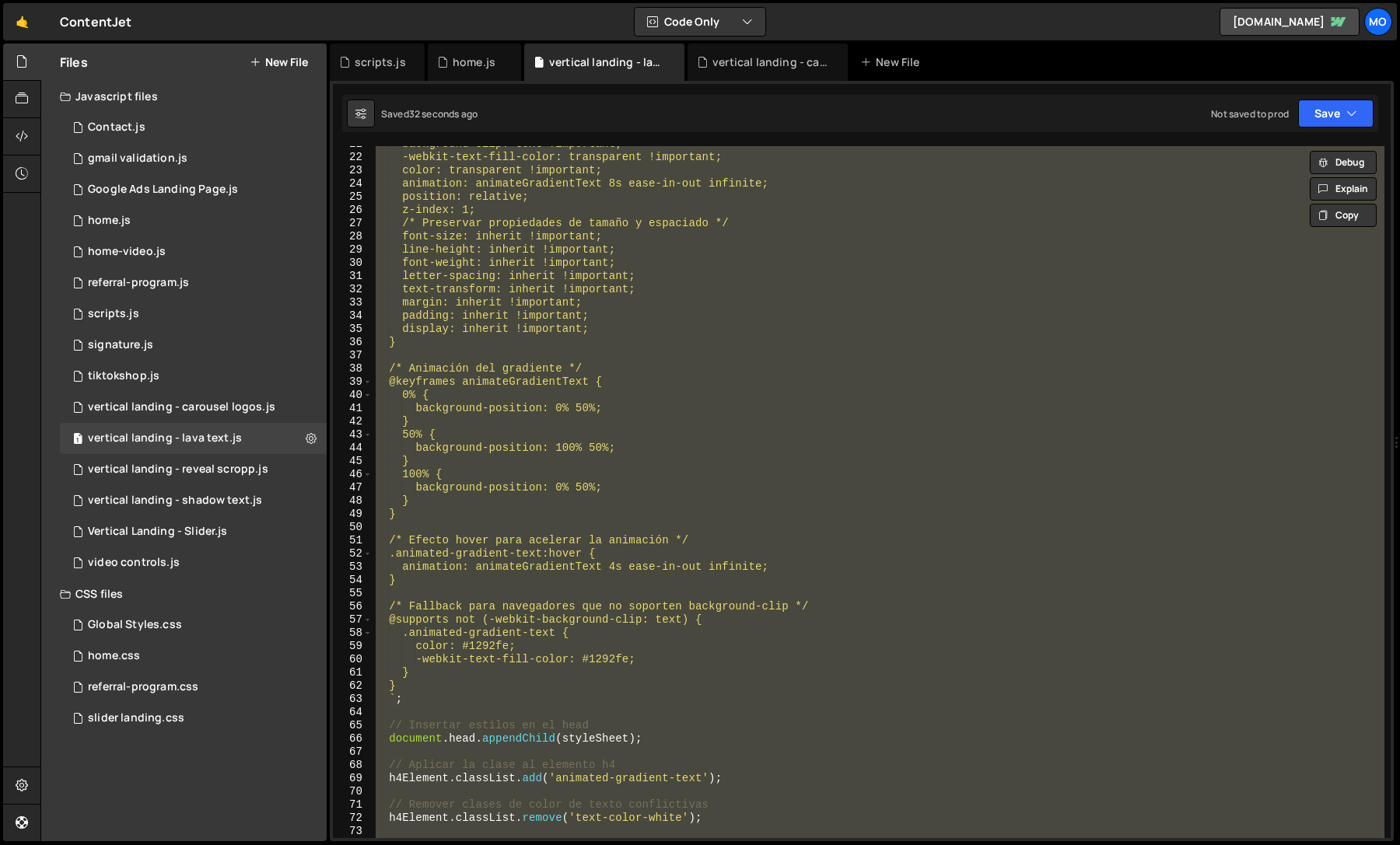
paste textarea
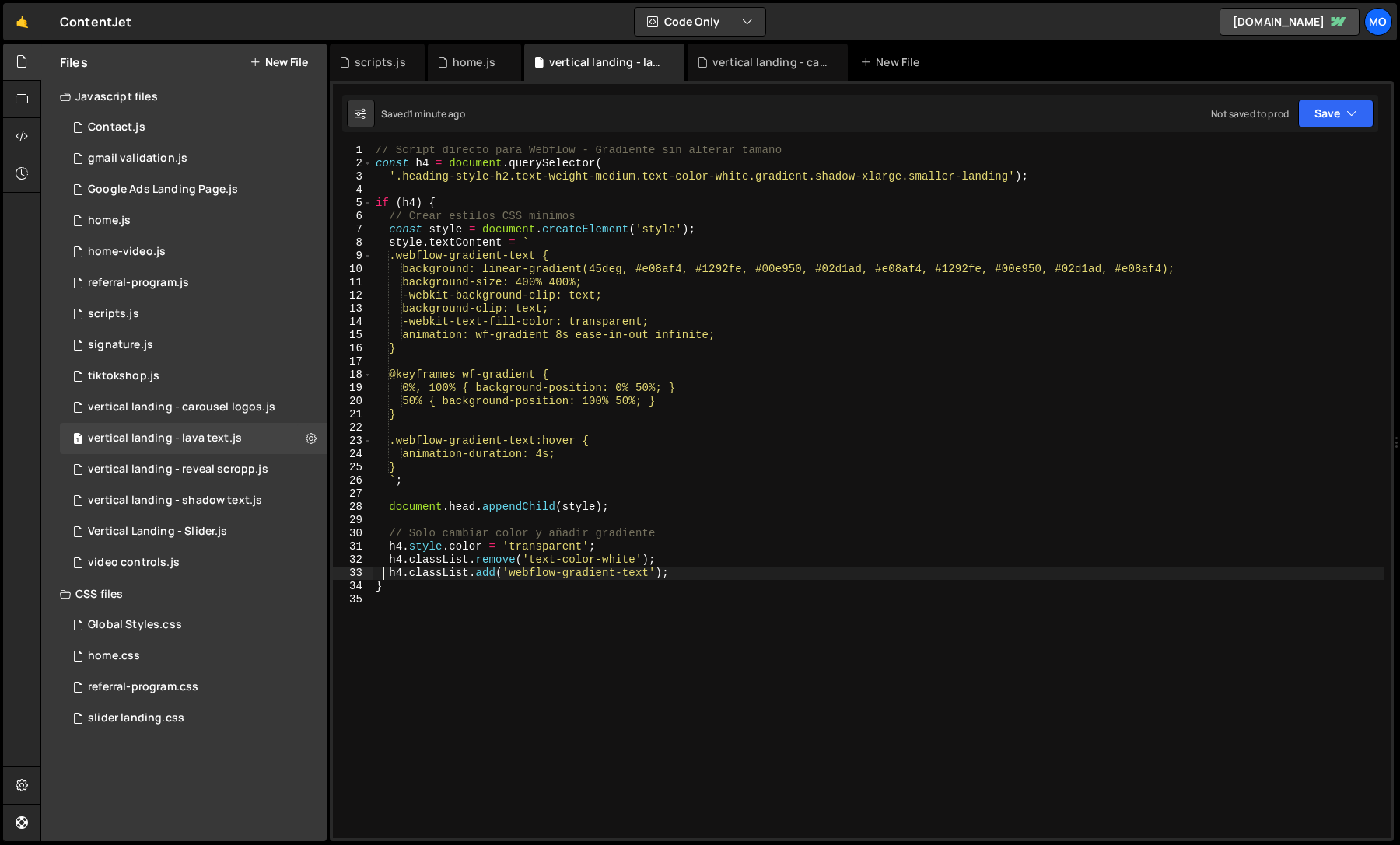
scroll to position [0, 0]
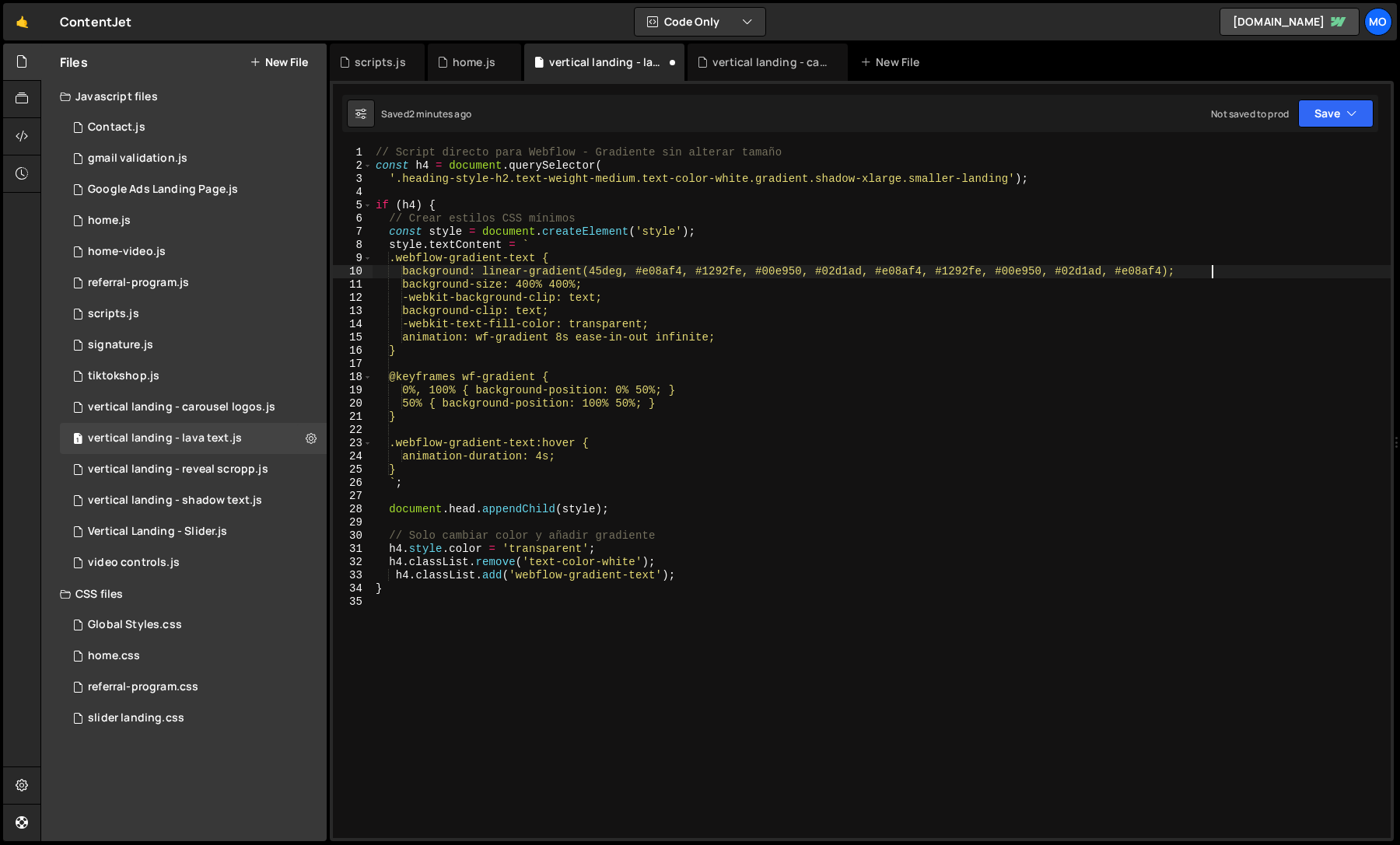
click at [1263, 265] on div "// Script directo para Webflow - Gradiente sin alterar tamaño const h4 = docume…" at bounding box center [882, 505] width 1018 height 718
click at [1245, 265] on div "// Script directo para Webflow - Gradiente sin alterar tamaño const h4 = docume…" at bounding box center [882, 505] width 1018 height 718
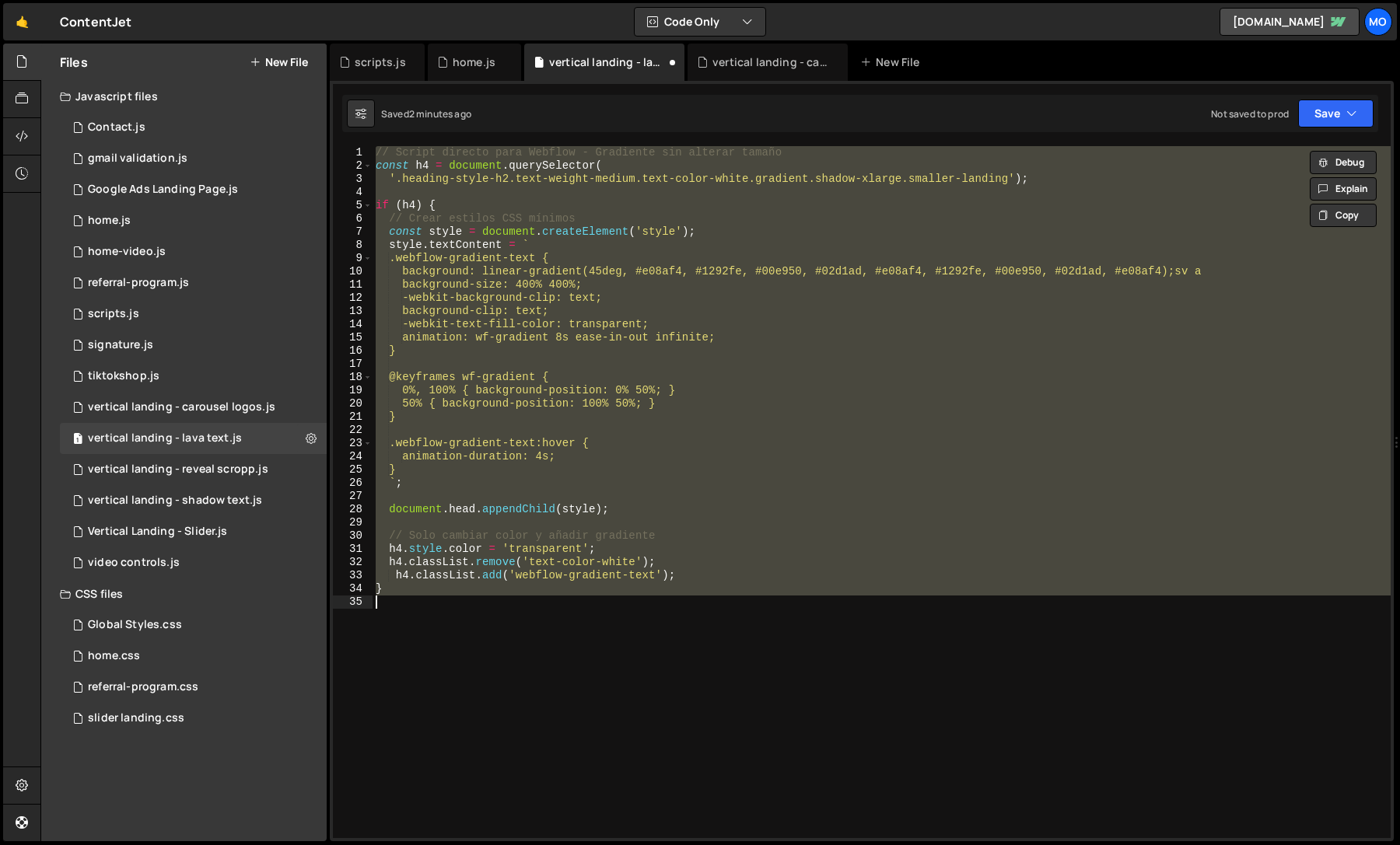
paste textarea ")();"
type textarea "})();"
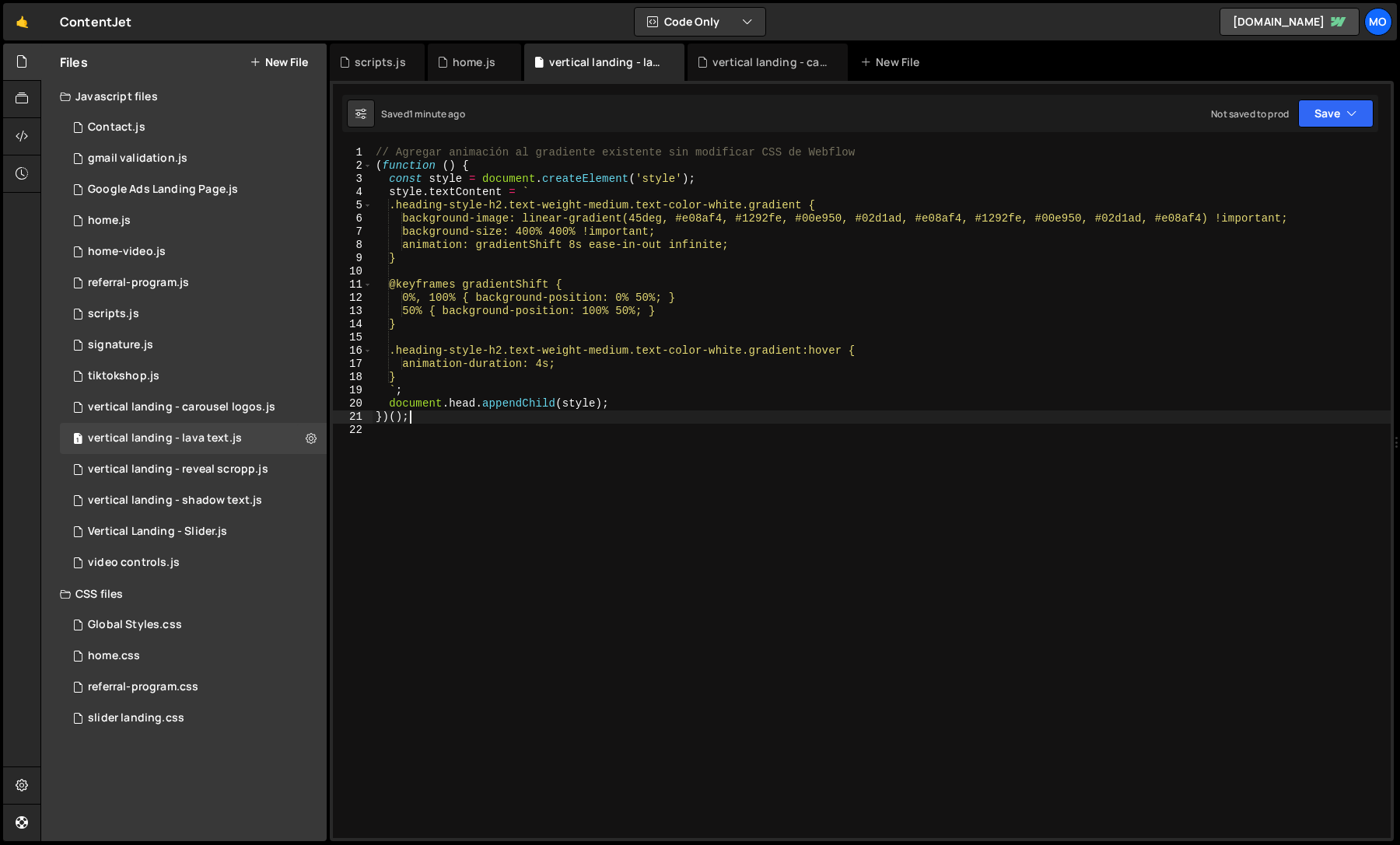
click at [291, 62] on button "New File" at bounding box center [279, 62] width 59 height 12
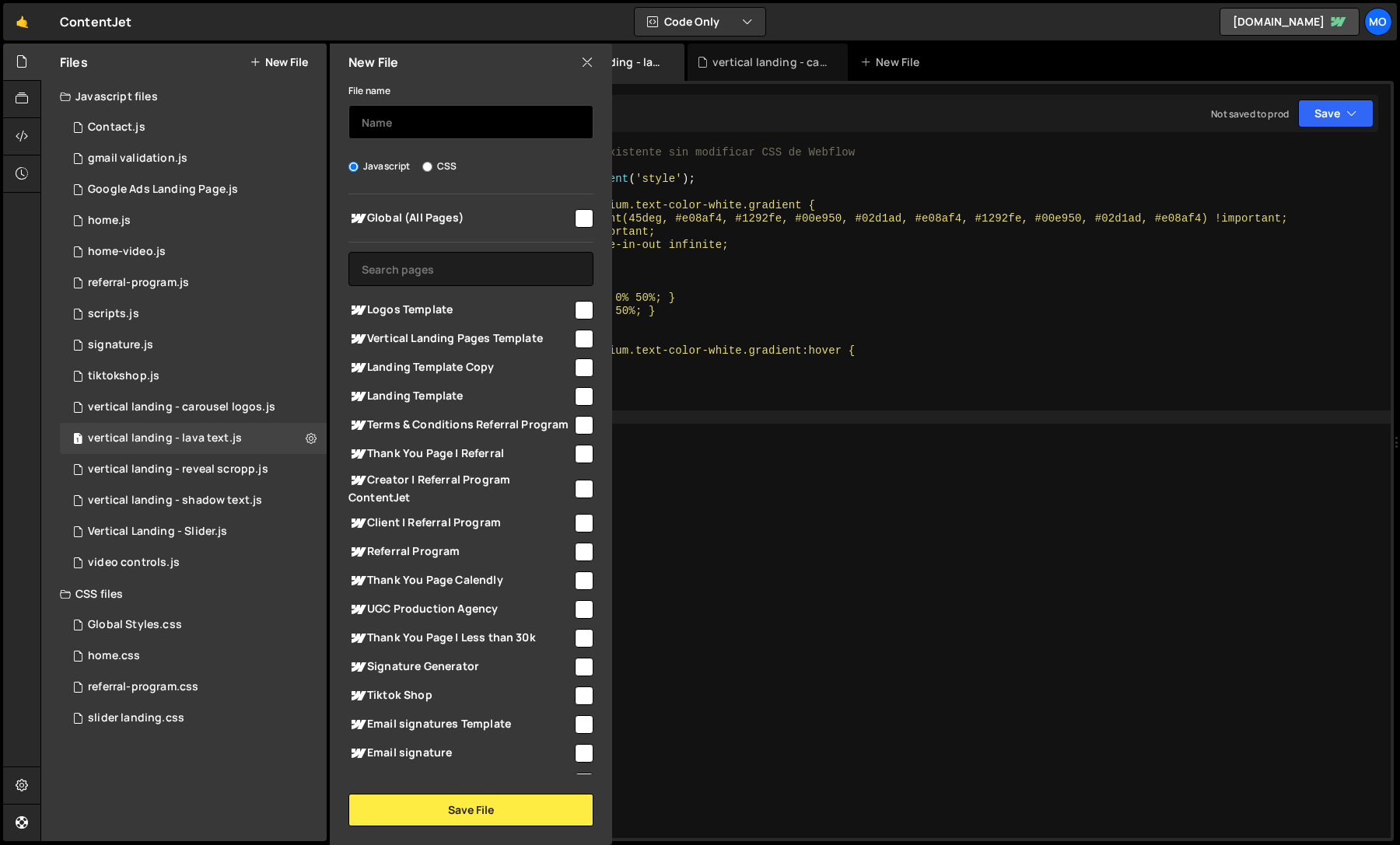
click at [381, 128] on input "text" at bounding box center [471, 122] width 245 height 34
type input "orphan killer"
click at [440, 216] on span "Global (All Pages)" at bounding box center [461, 219] width 224 height 19
checkbox input "true"
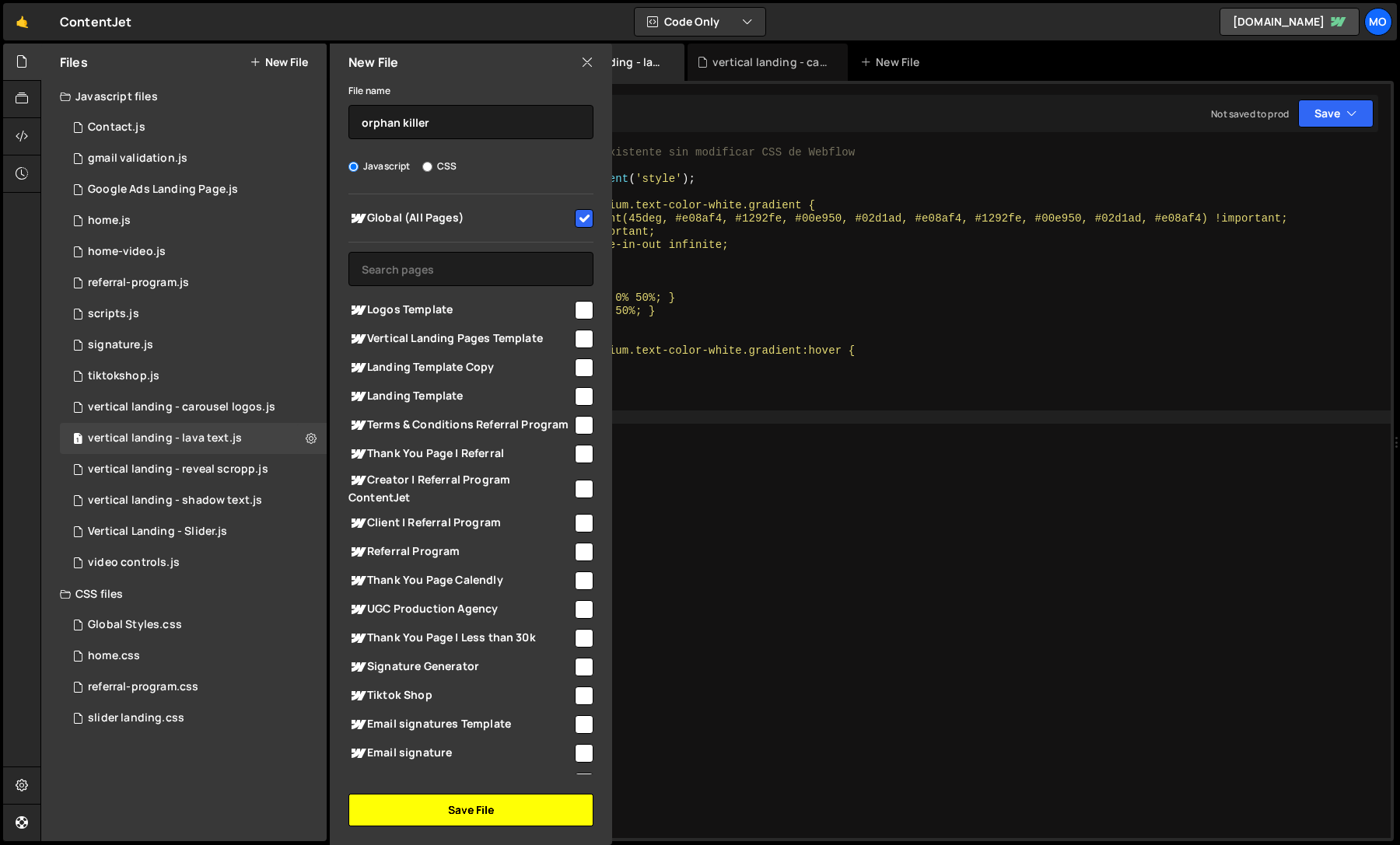
click at [425, 804] on button "Save File" at bounding box center [471, 810] width 245 height 32
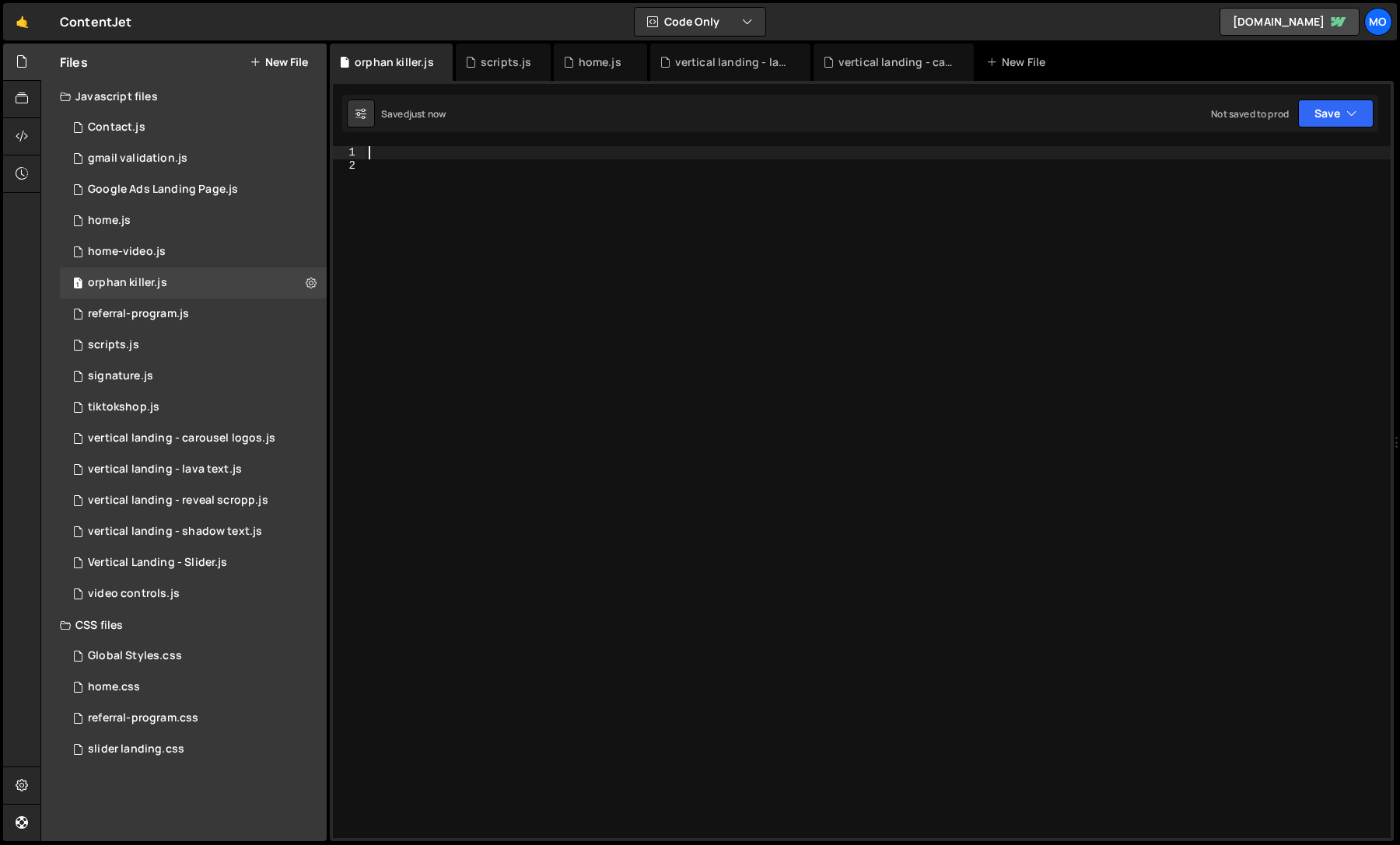
click at [637, 588] on div at bounding box center [879, 505] width 1026 height 718
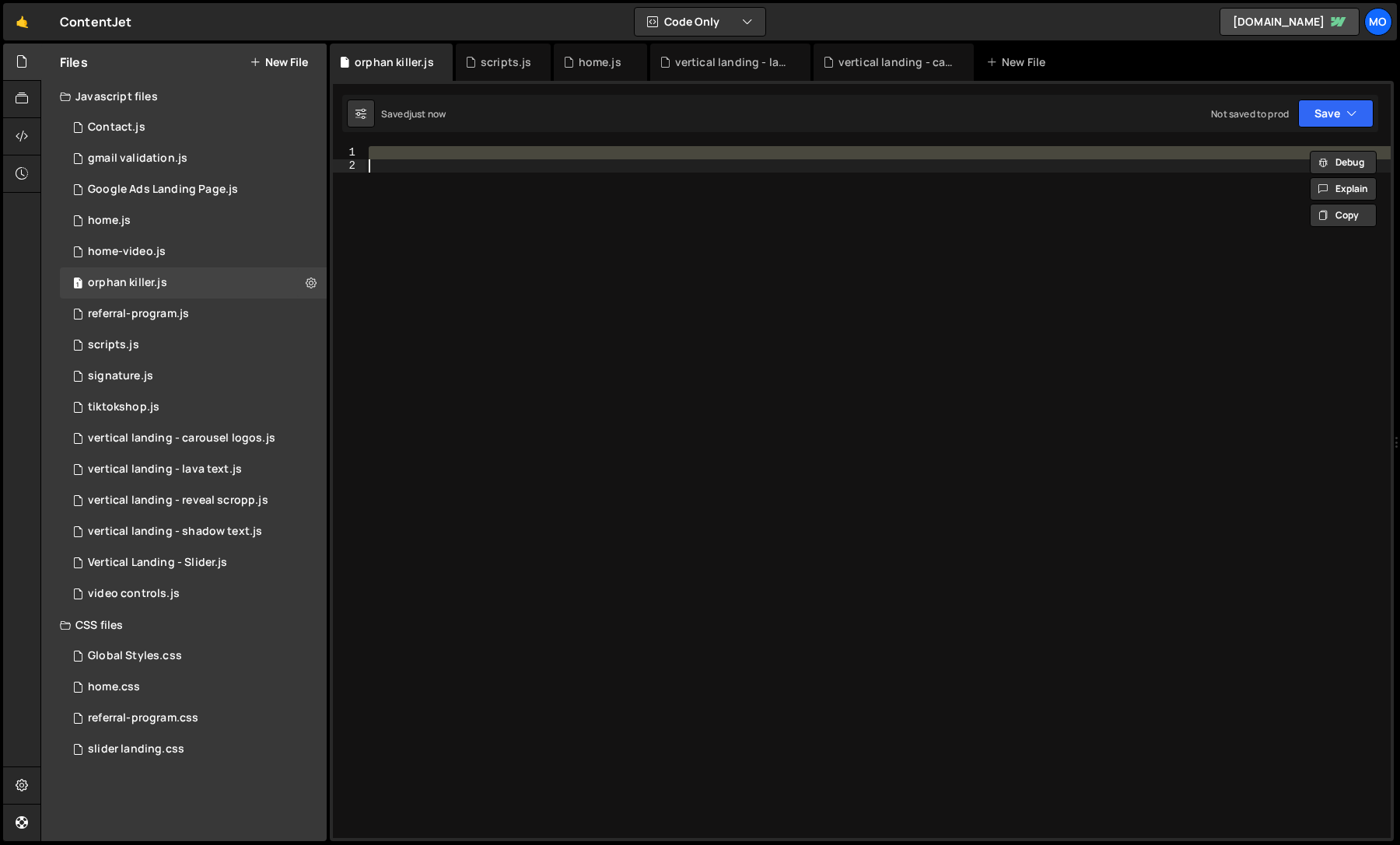
paste textarea "})();"
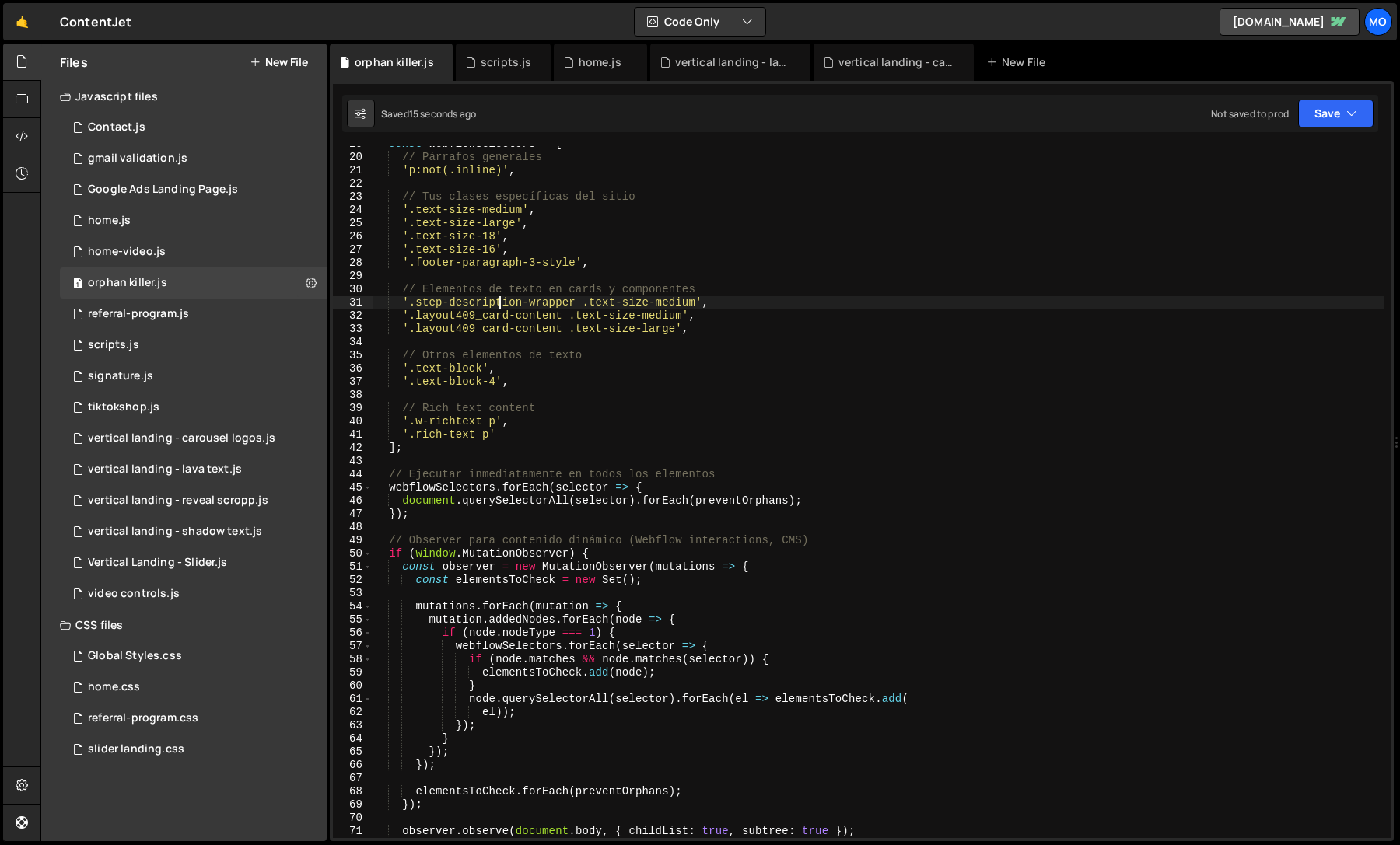
click at [501, 302] on div "const webflowSelectors = [ // Párrafos generales 'p:not(.inline)' , // Tus clas…" at bounding box center [879, 496] width 1012 height 718
type textarea "})();"
